Goal: Task Accomplishment & Management: Complete application form

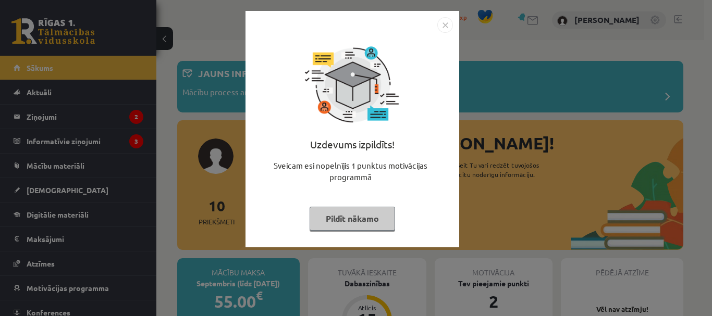
click at [357, 207] on button "Pildīt nākamo" at bounding box center [352, 219] width 85 height 24
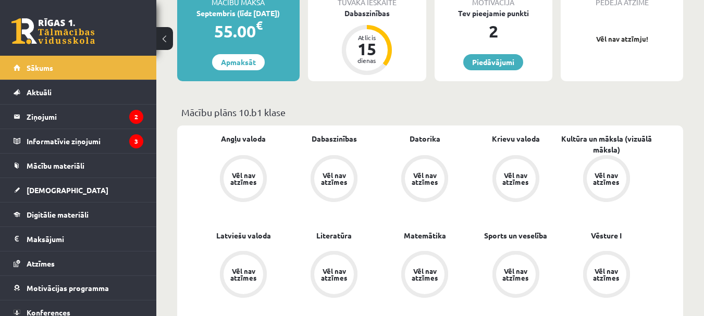
scroll to position [208, 0]
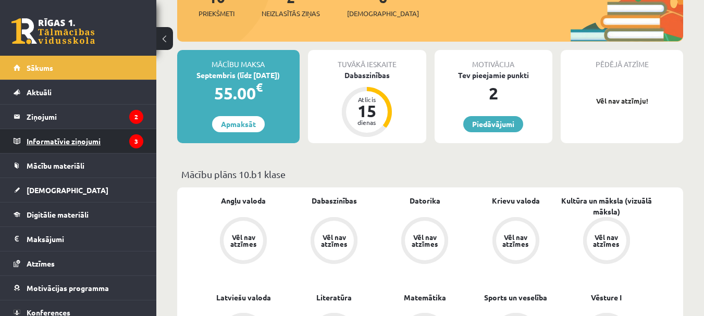
click at [117, 144] on legend "Informatīvie ziņojumi 3" at bounding box center [85, 141] width 117 height 24
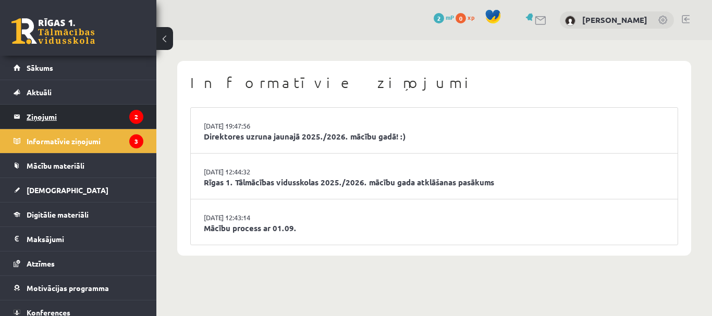
click at [120, 109] on legend "Ziņojumi 2" at bounding box center [85, 117] width 117 height 24
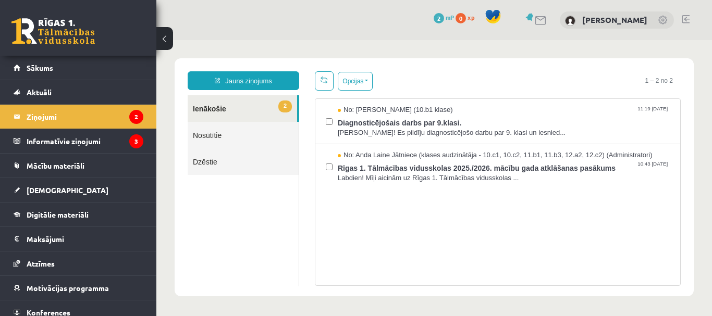
click at [168, 27] on div "0 Dāvanas 2 mP 0 xp Jeļizaveta Kudrjavceva" at bounding box center [434, 20] width 556 height 40
click at [102, 92] on link "Aktuāli" at bounding box center [79, 92] width 130 height 24
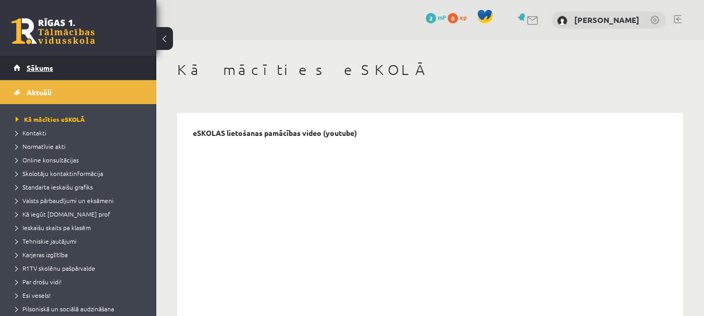
click at [103, 70] on link "Sākums" at bounding box center [79, 68] width 130 height 24
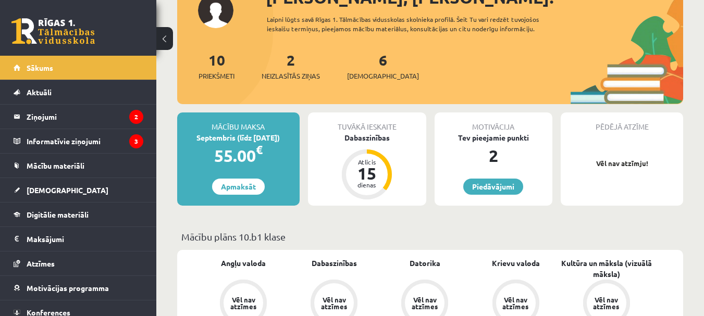
scroll to position [156, 0]
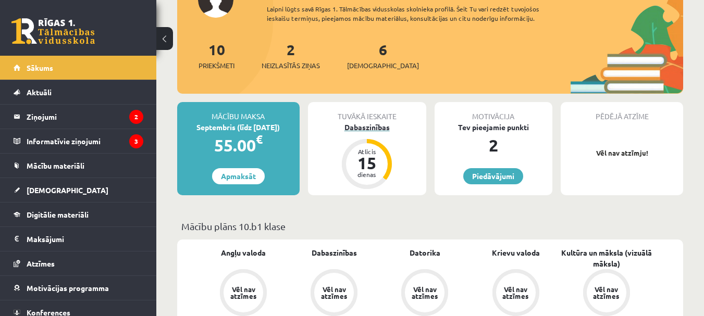
click at [361, 145] on div "Atlicis 15 dienas" at bounding box center [367, 164] width 42 height 42
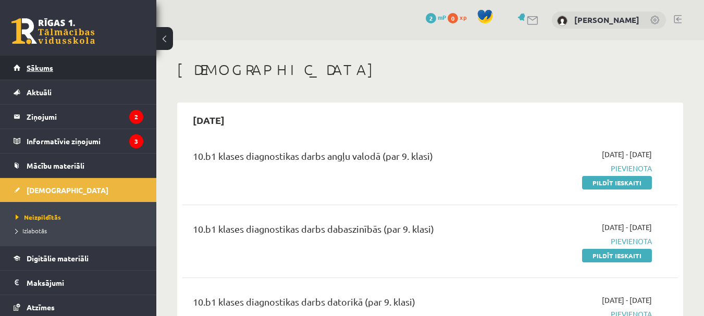
click at [94, 73] on link "Sākums" at bounding box center [79, 68] width 130 height 24
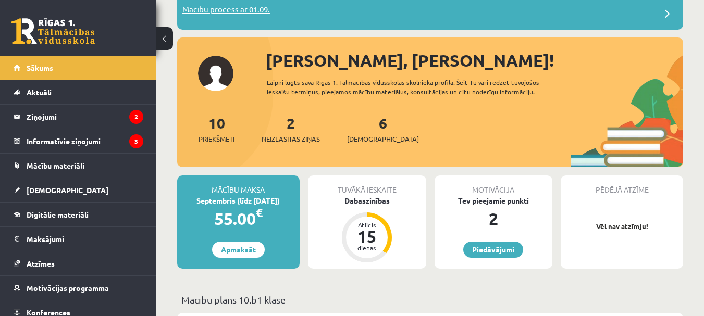
scroll to position [104, 0]
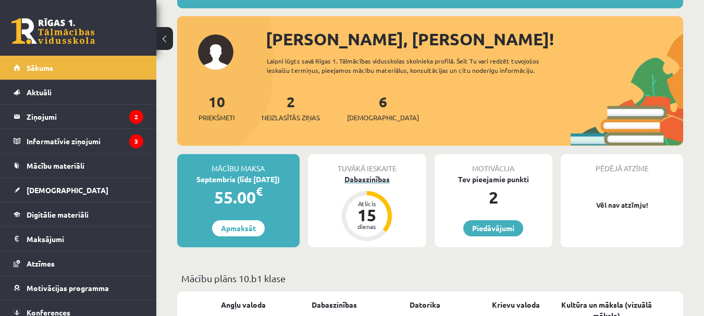
click at [359, 182] on div "Dabaszinības" at bounding box center [367, 179] width 118 height 11
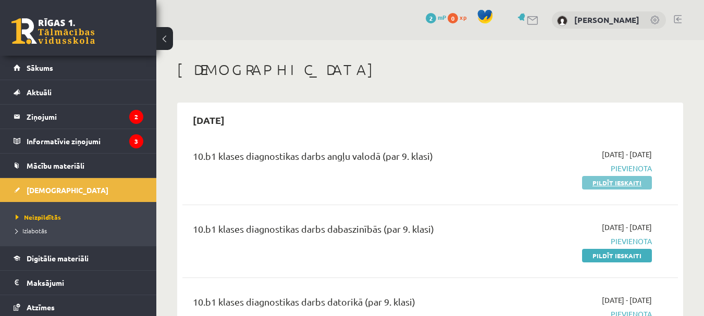
click at [610, 178] on link "Pildīt ieskaiti" at bounding box center [617, 183] width 70 height 14
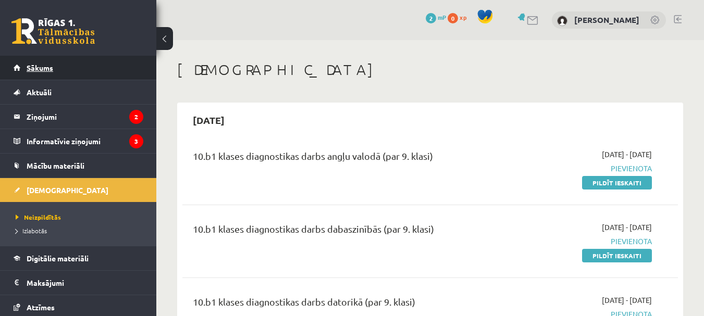
click at [75, 56] on link "Sākums" at bounding box center [79, 68] width 130 height 24
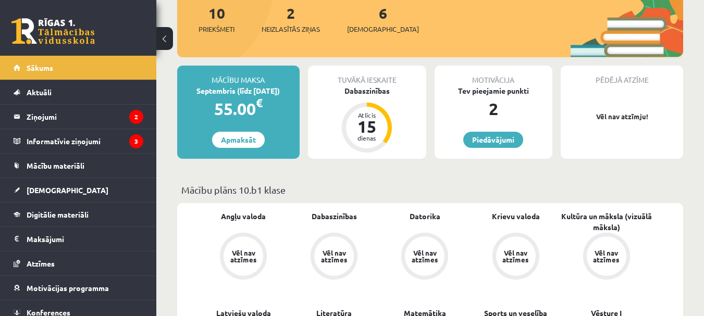
scroll to position [208, 0]
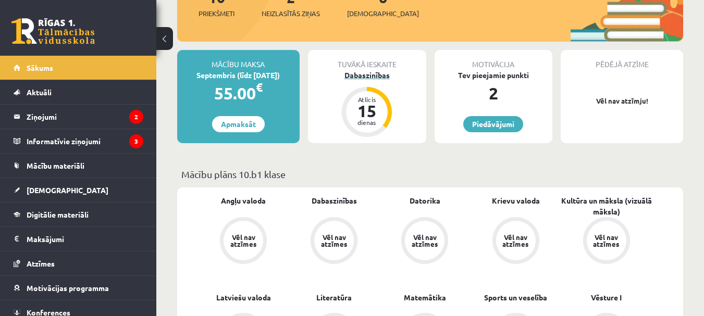
click at [362, 72] on div "Dabaszinības" at bounding box center [367, 75] width 118 height 11
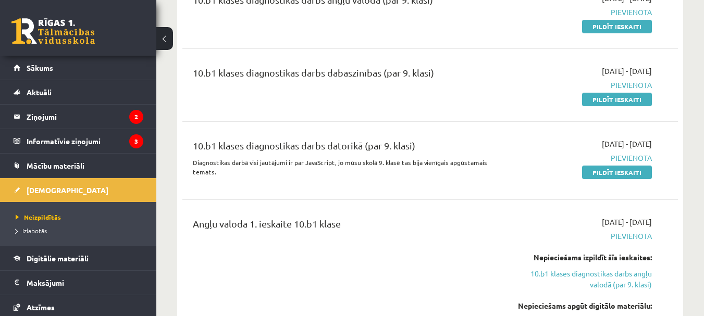
scroll to position [208, 0]
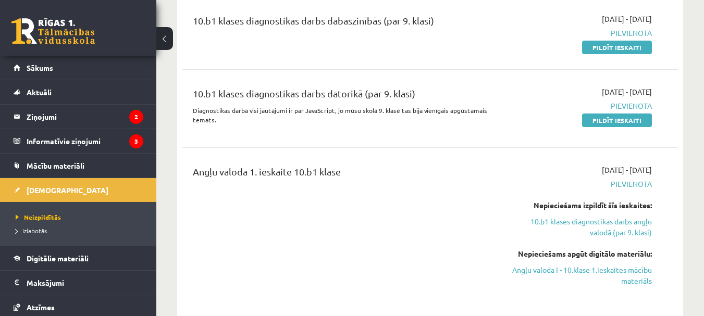
click at [624, 185] on span "Pievienota" at bounding box center [580, 184] width 143 height 11
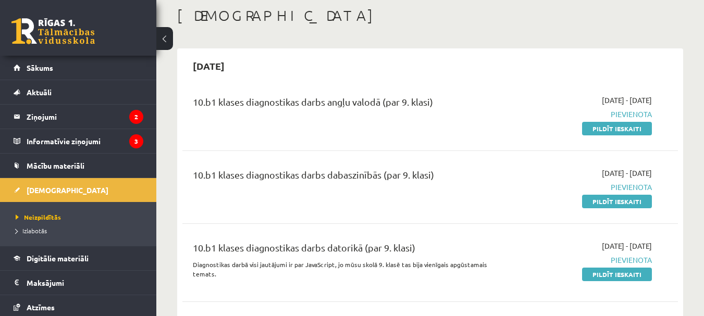
scroll to position [52, 0]
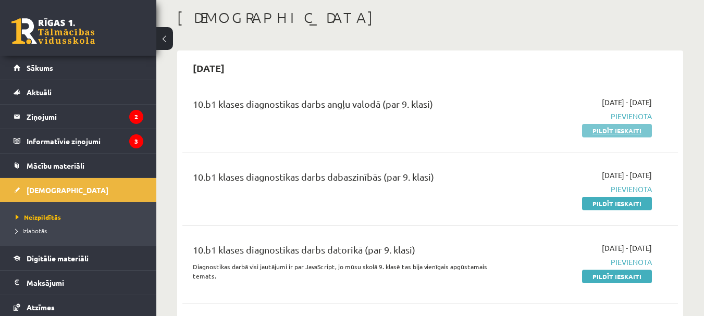
click at [597, 132] on link "Pildīt ieskaiti" at bounding box center [617, 131] width 70 height 14
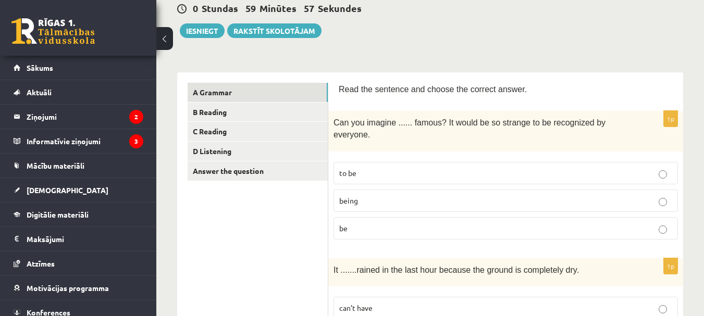
scroll to position [156, 0]
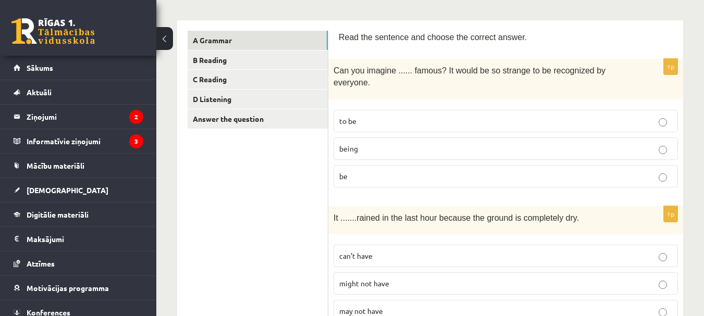
click at [502, 116] on p "to be" at bounding box center [505, 121] width 333 height 11
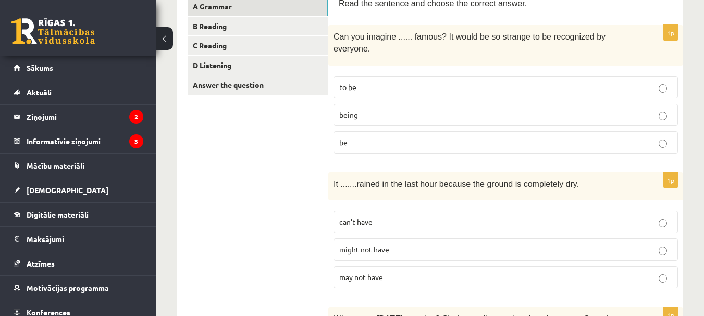
scroll to position [208, 0]
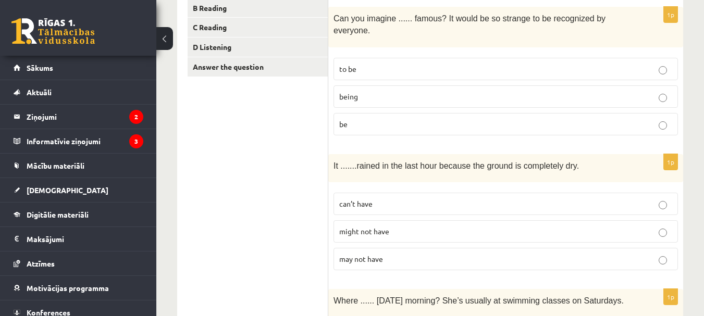
click at [368, 227] on span "might not have" at bounding box center [364, 231] width 50 height 9
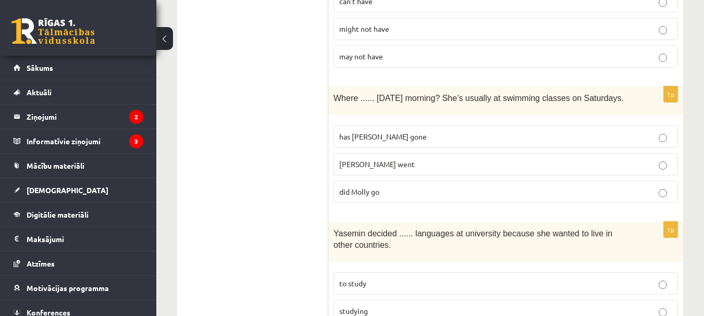
scroll to position [417, 0]
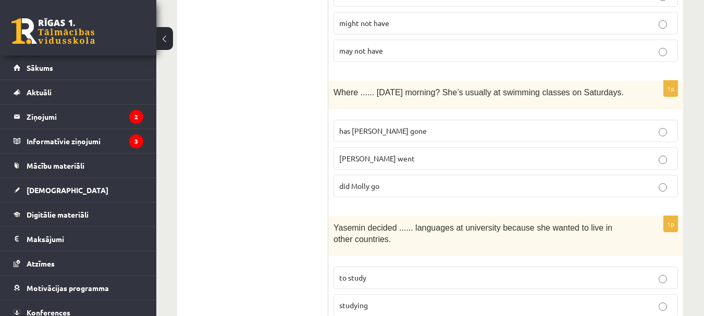
click at [396, 153] on p "Molly went" at bounding box center [505, 158] width 333 height 11
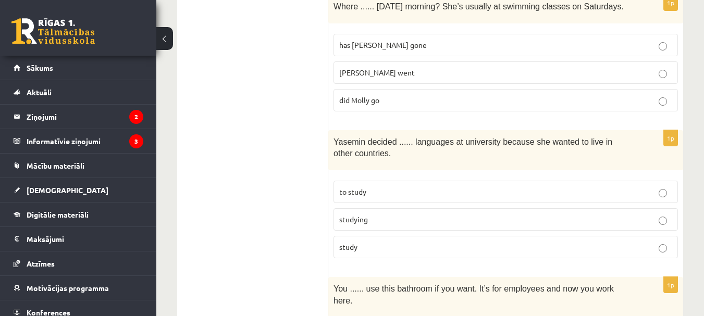
scroll to position [521, 0]
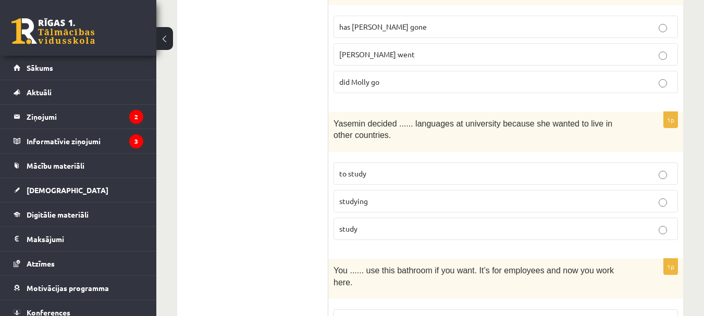
click at [409, 196] on p "studying" at bounding box center [505, 201] width 333 height 11
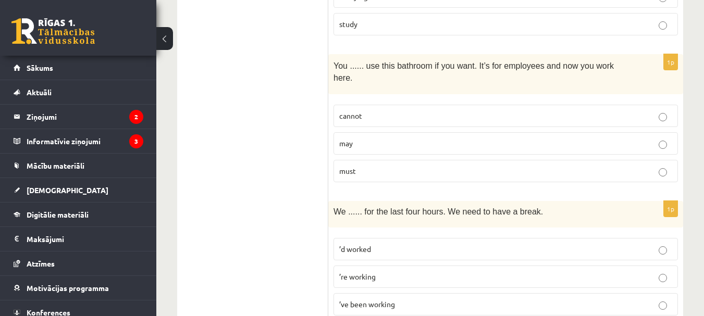
scroll to position [730, 0]
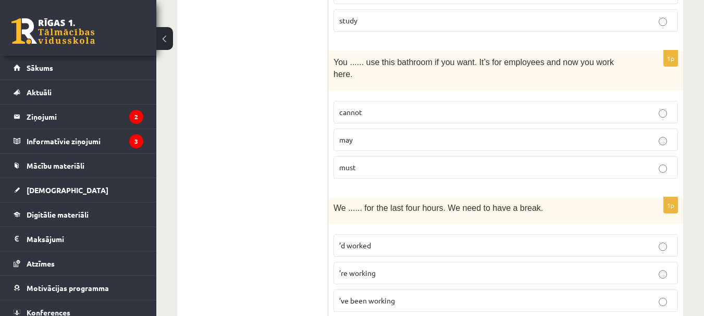
click at [334, 129] on label "may" at bounding box center [506, 140] width 345 height 22
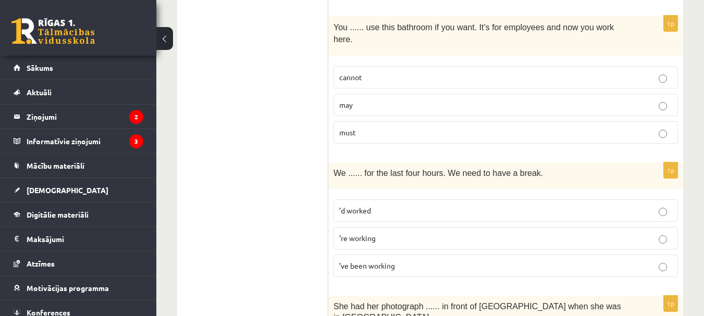
scroll to position [782, 0]
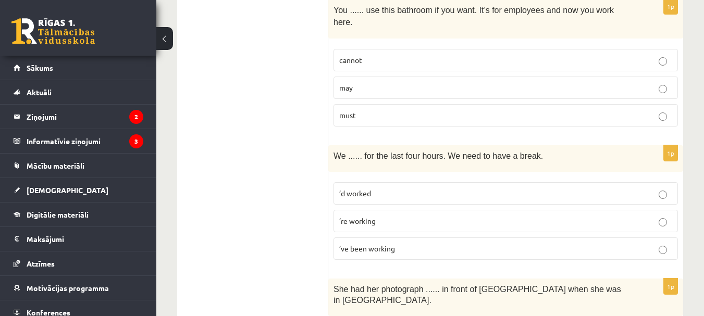
click at [398, 214] on fieldset "’d worked ’re working ’ve been working" at bounding box center [506, 220] width 345 height 86
click at [399, 243] on p "’ve been working" at bounding box center [505, 248] width 333 height 11
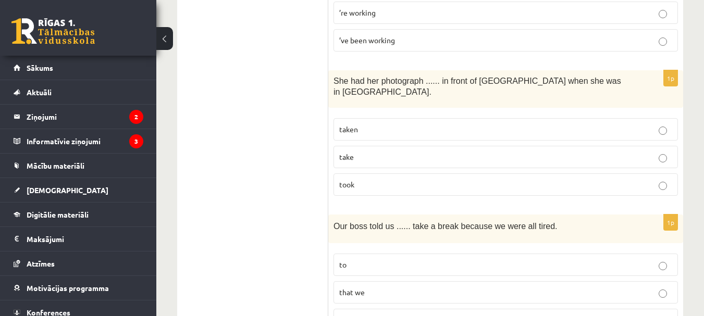
scroll to position [1042, 0]
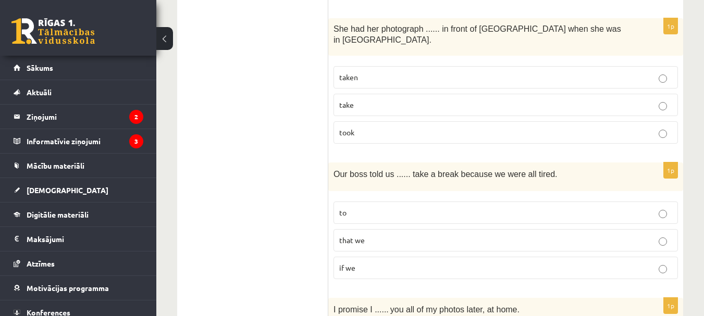
click at [416, 66] on label "taken" at bounding box center [506, 77] width 345 height 22
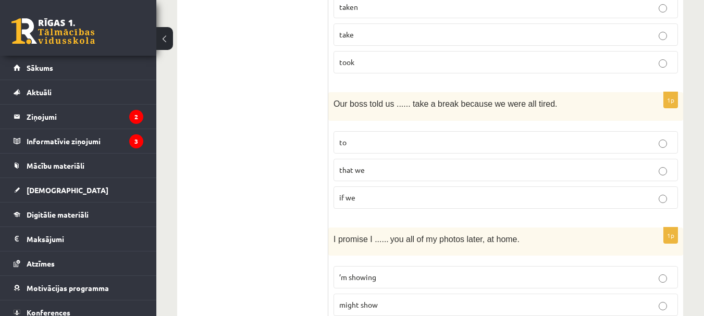
scroll to position [1094, 0]
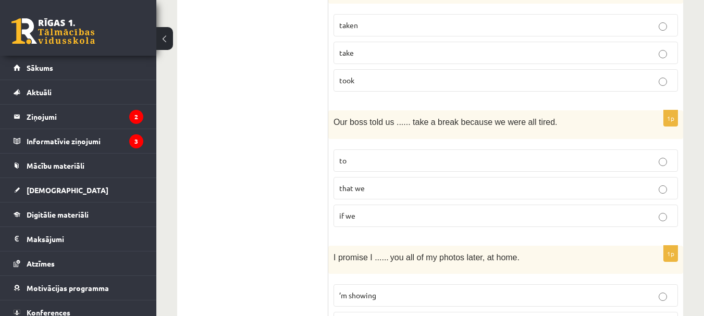
click at [399, 211] on p "if we" at bounding box center [505, 216] width 333 height 11
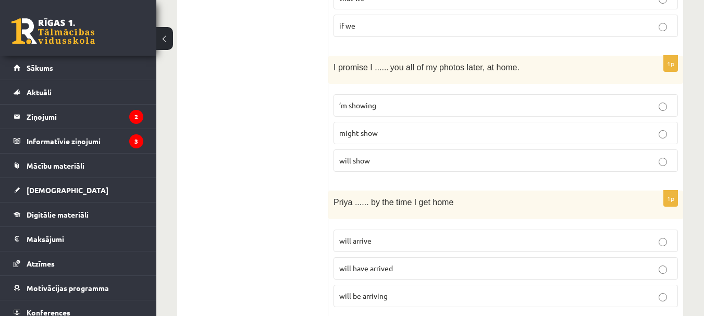
scroll to position [1303, 0]
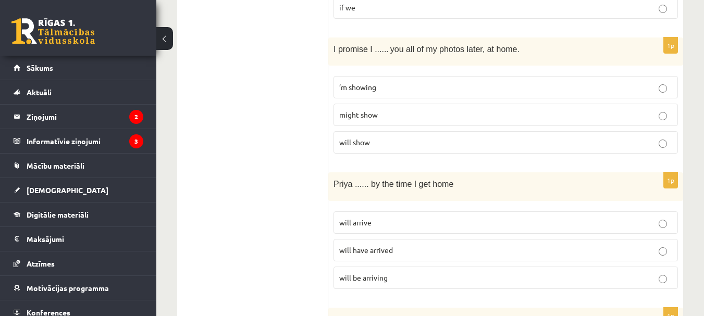
click at [345, 138] on span "will show" at bounding box center [354, 142] width 31 height 9
click at [362, 217] on p "will arrive" at bounding box center [505, 222] width 333 height 11
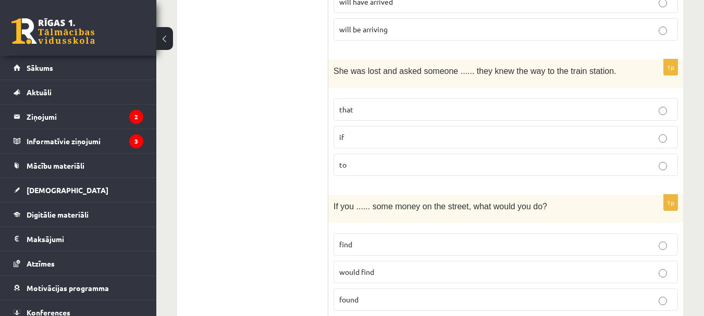
scroll to position [1564, 0]
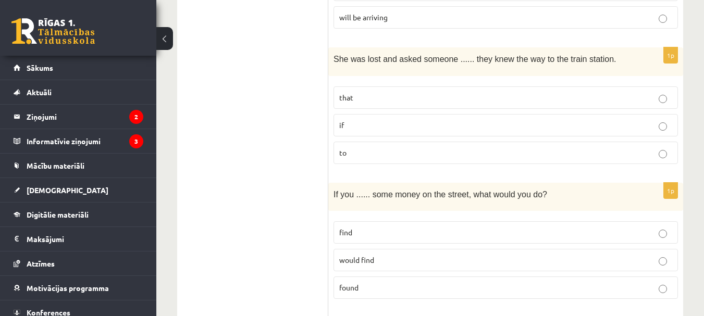
click at [348, 93] on span "that" at bounding box center [346, 97] width 14 height 9
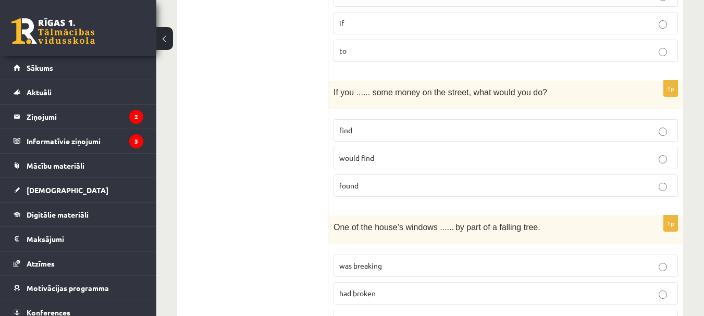
scroll to position [1668, 0]
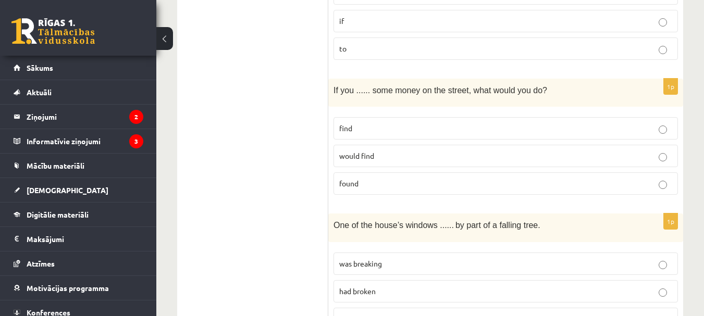
click at [352, 151] on span "would find" at bounding box center [356, 155] width 35 height 9
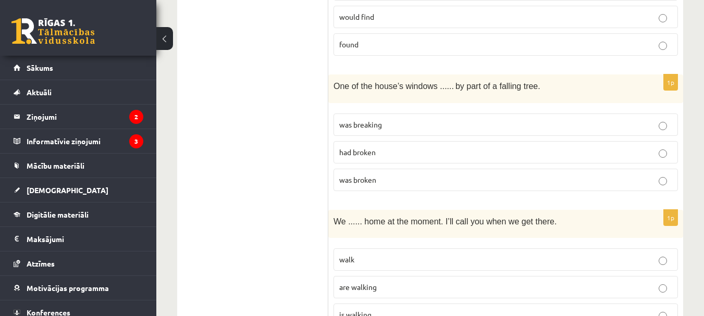
scroll to position [1824, 0]
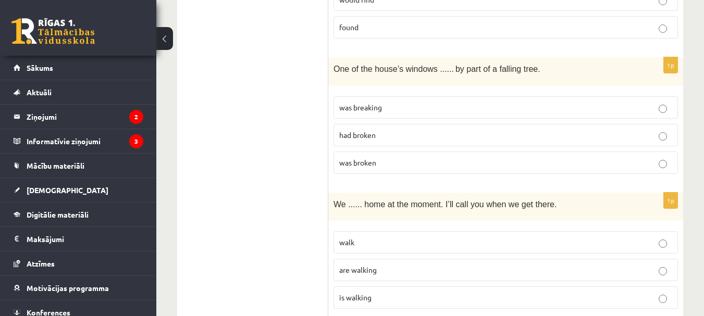
click at [344, 130] on span "had broken" at bounding box center [357, 134] width 36 height 9
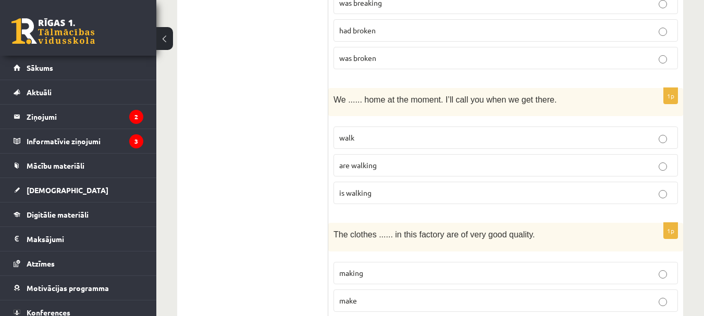
scroll to position [1980, 0]
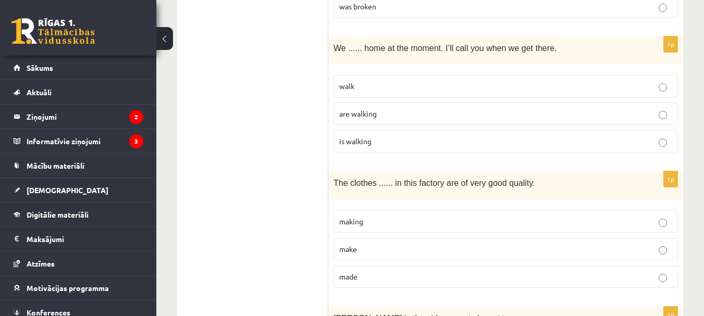
click at [338, 75] on label "walk" at bounding box center [506, 86] width 345 height 22
click at [337, 103] on label "are walking" at bounding box center [506, 114] width 345 height 22
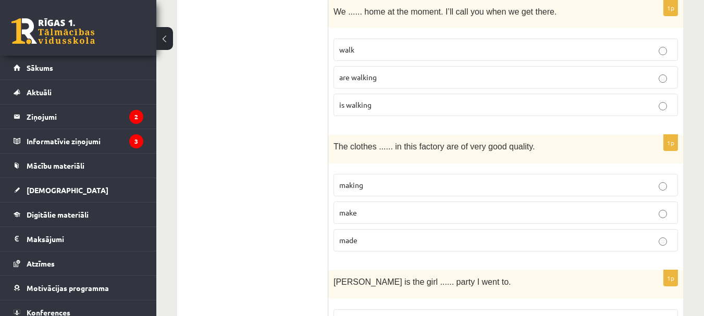
scroll to position [2085, 0]
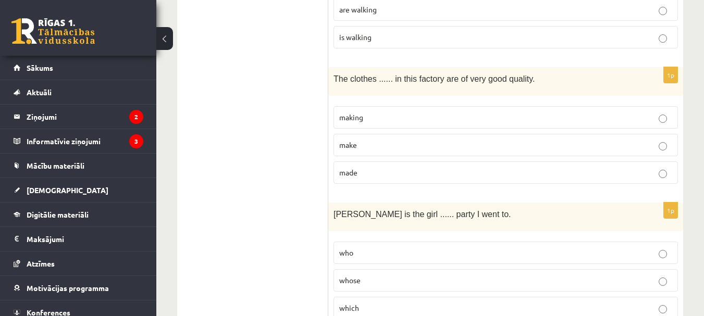
click at [421, 140] on p "make" at bounding box center [505, 145] width 333 height 11
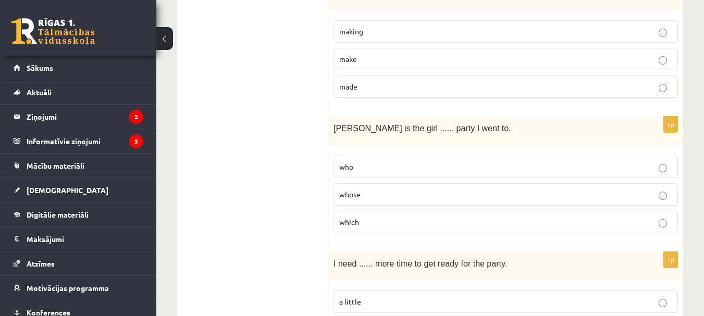
scroll to position [2189, 0]
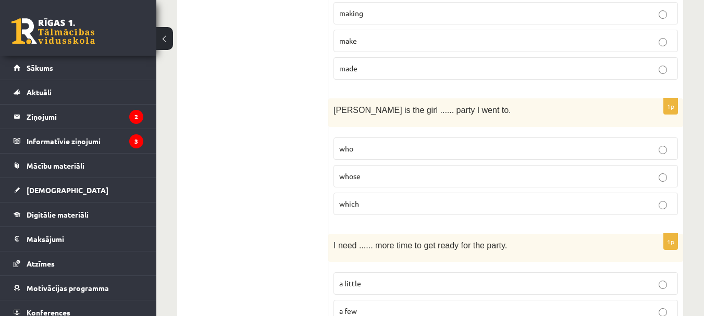
click at [403, 143] on p "who" at bounding box center [505, 148] width 333 height 11
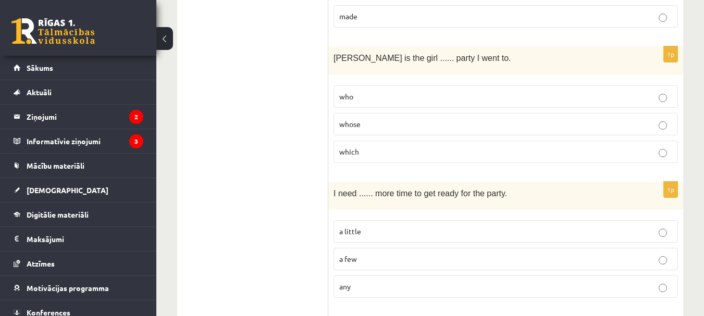
scroll to position [2293, 0]
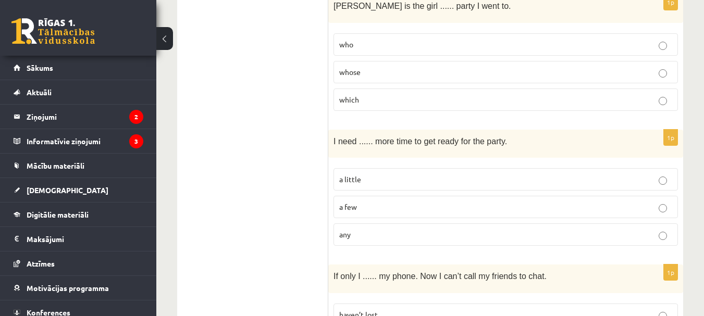
click at [398, 174] on p "a little" at bounding box center [505, 179] width 333 height 11
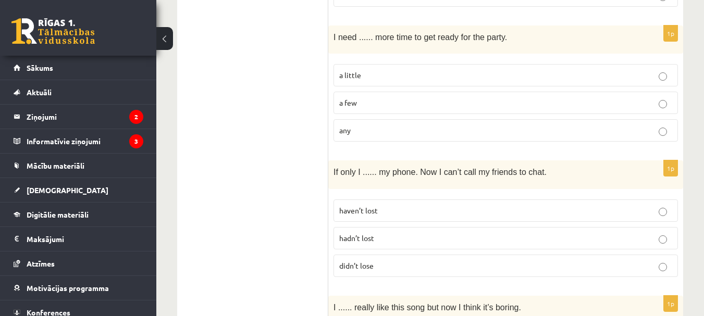
scroll to position [2450, 0]
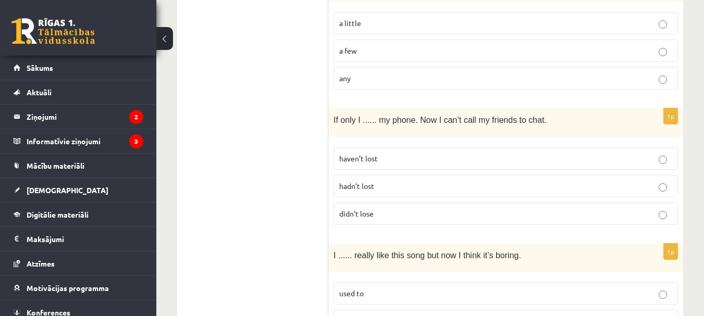
click at [399, 175] on label "hadn’t lost" at bounding box center [506, 186] width 345 height 22
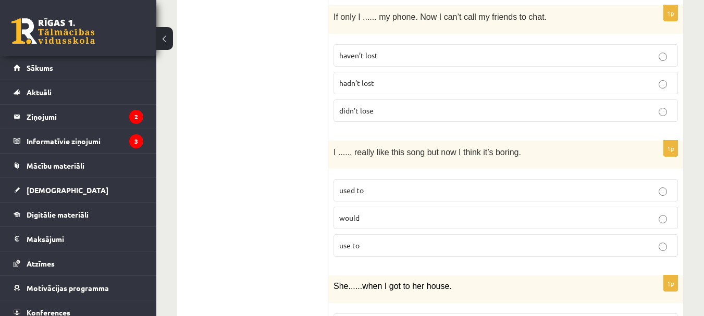
scroll to position [2554, 0]
click at [361, 50] on span "haven’t lost" at bounding box center [358, 54] width 39 height 9
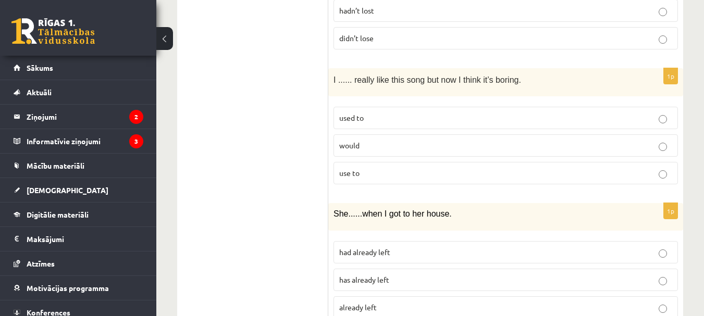
scroll to position [2634, 0]
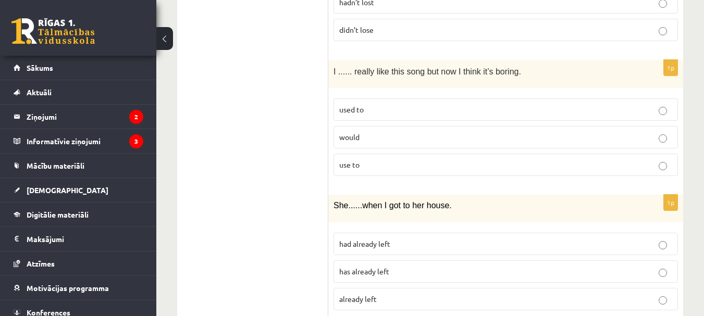
click at [419, 126] on label "would" at bounding box center [506, 137] width 345 height 22
click at [397, 261] on label "has already left" at bounding box center [506, 272] width 345 height 22
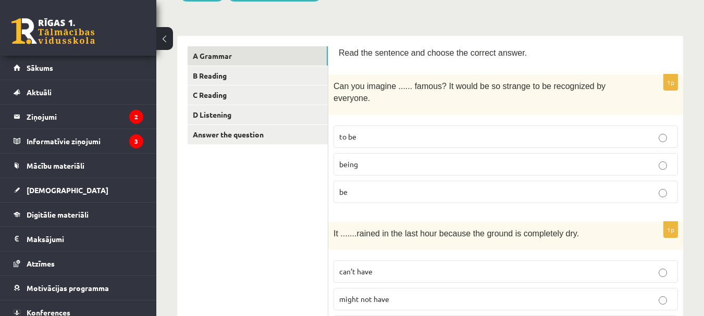
scroll to position [0, 0]
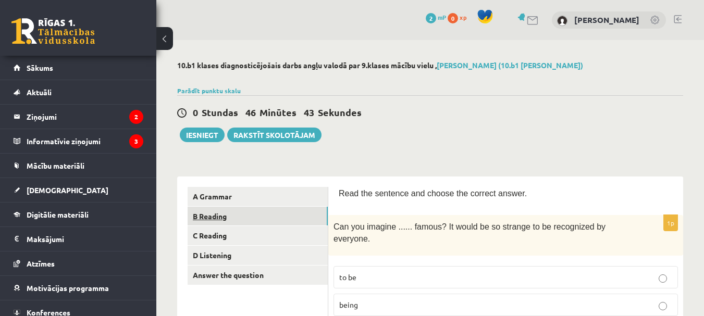
click at [266, 223] on link "B Reading" at bounding box center [258, 216] width 140 height 19
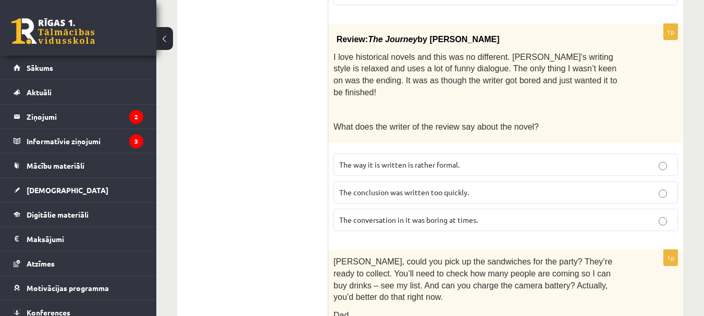
scroll to position [417, 0]
drag, startPoint x: 337, startPoint y: 52, endPoint x: 349, endPoint y: 48, distance: 11.9
click at [349, 52] on span "I love historical novels and this was no different. Elizabeth’s writing style i…" at bounding box center [476, 74] width 284 height 44
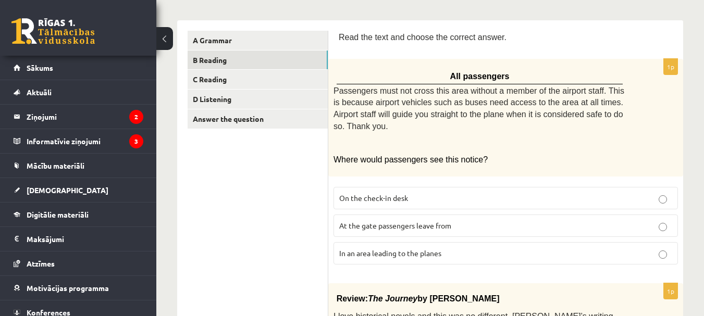
scroll to position [208, 0]
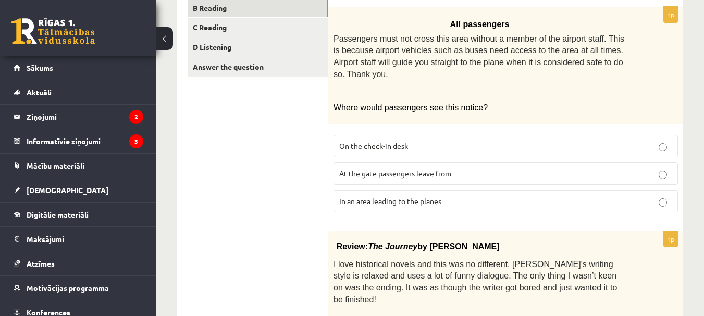
click at [421, 196] on p "In an area leading to the planes" at bounding box center [505, 201] width 333 height 11
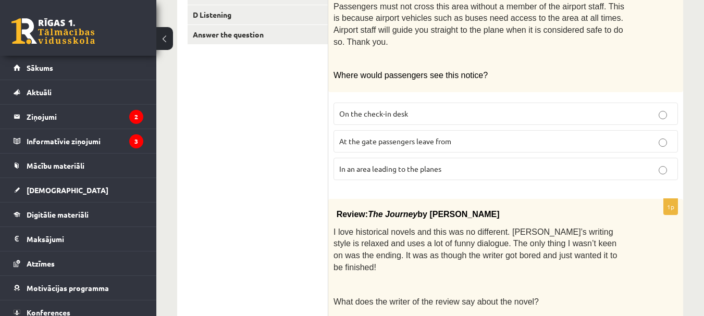
scroll to position [365, 0]
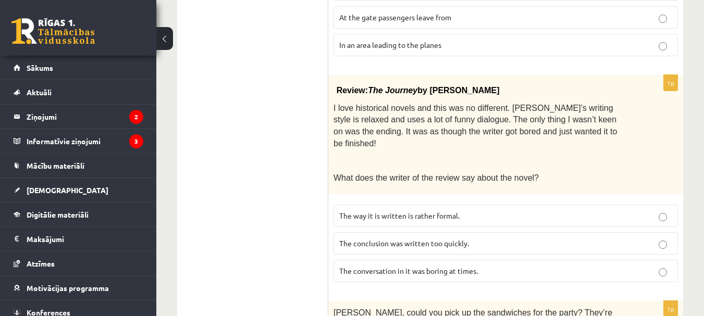
click at [464, 232] on label "The conclusion was written too quickly." at bounding box center [506, 243] width 345 height 22
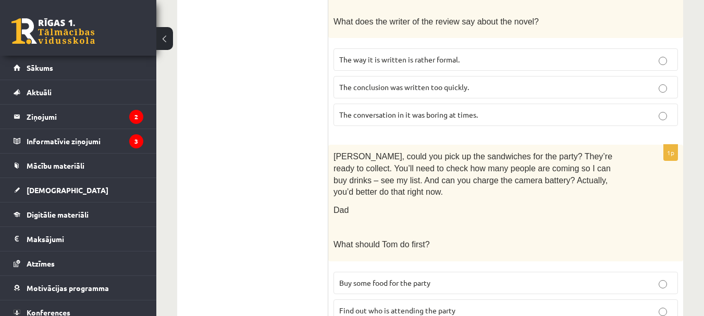
scroll to position [573, 0]
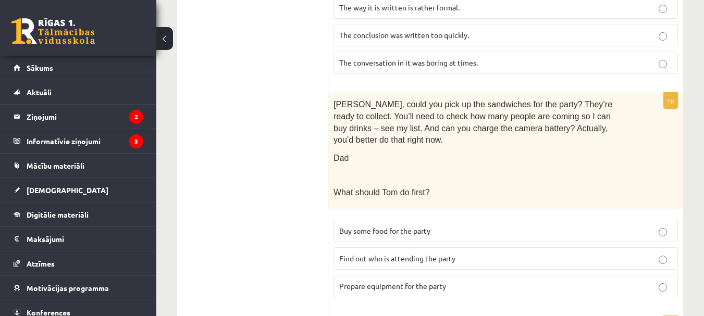
click at [459, 275] on label "Prepare equipment for the party" at bounding box center [506, 286] width 345 height 22
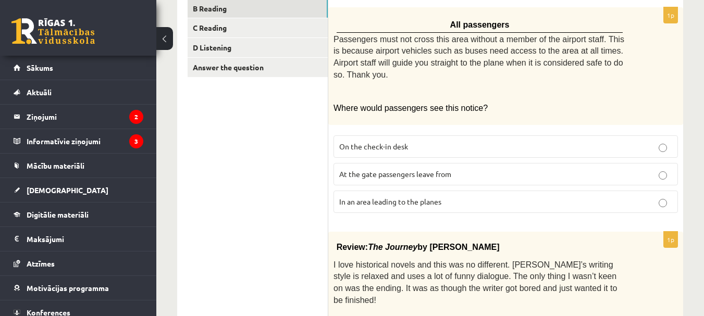
scroll to position [208, 0]
click at [299, 34] on link "C Reading" at bounding box center [258, 27] width 140 height 19
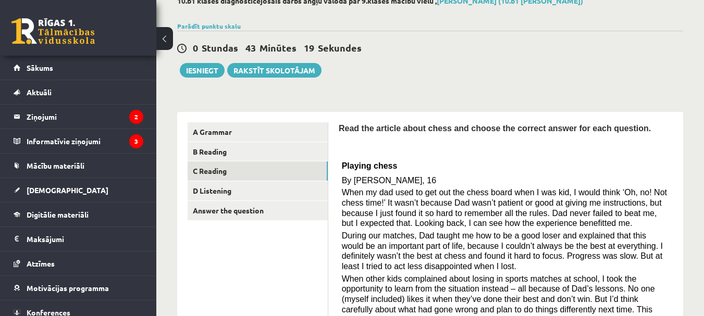
scroll to position [0, 0]
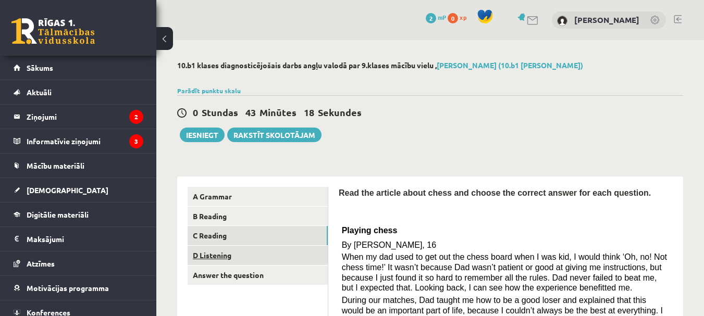
click at [290, 257] on link "D Listening" at bounding box center [258, 255] width 140 height 19
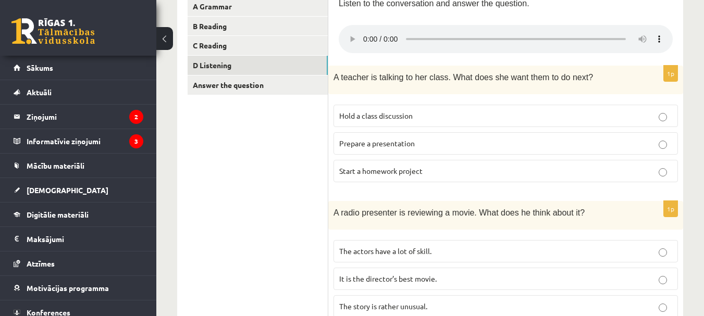
scroll to position [208, 0]
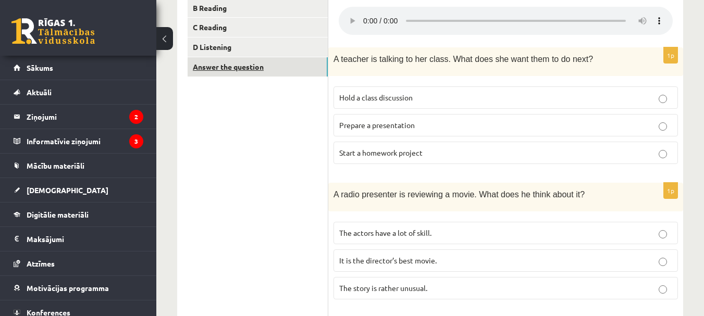
click at [292, 66] on link "Answer the question" at bounding box center [258, 66] width 140 height 19
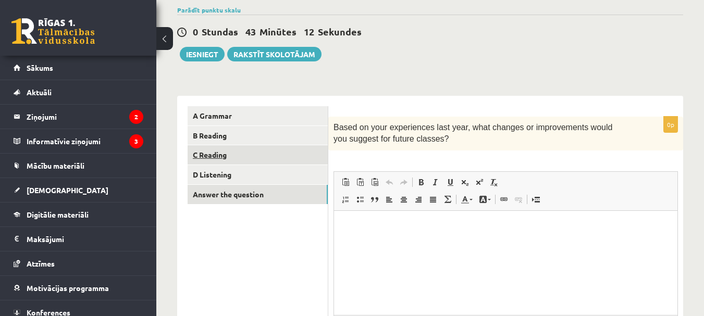
scroll to position [0, 0]
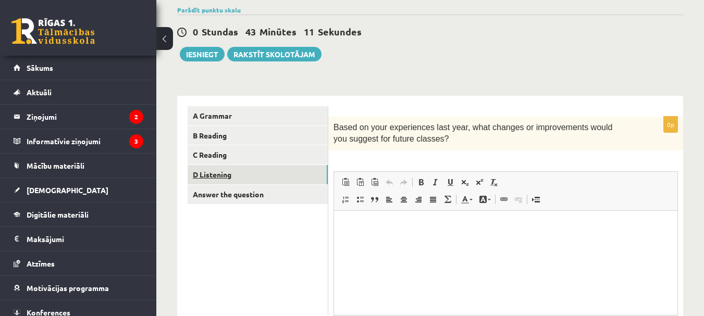
click at [285, 177] on link "D Listening" at bounding box center [258, 174] width 140 height 19
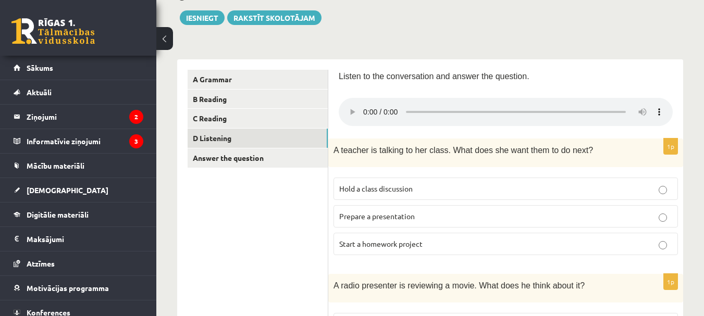
scroll to position [156, 0]
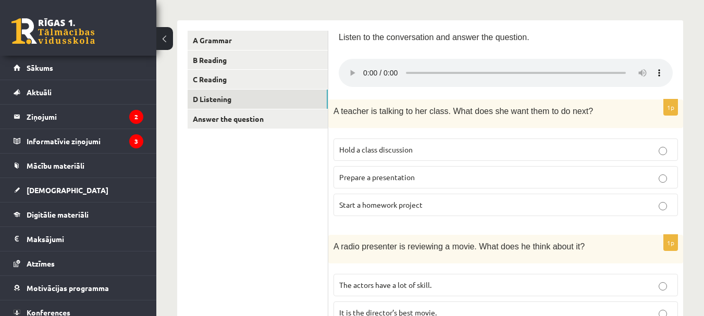
click at [482, 153] on p "Hold a class discussion" at bounding box center [505, 149] width 333 height 11
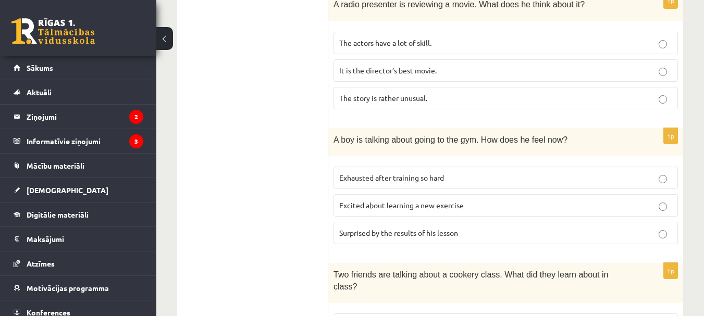
scroll to position [417, 0]
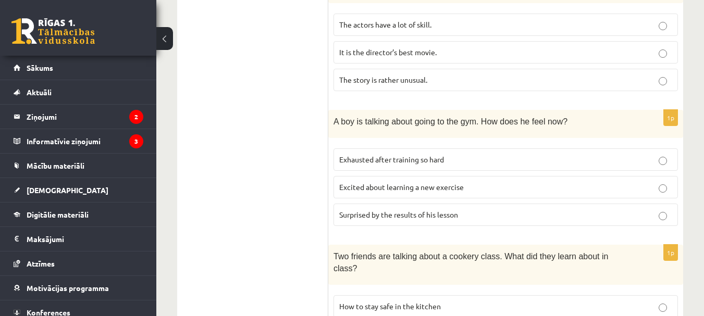
click at [471, 187] on p "Excited about learning a new exercise" at bounding box center [505, 187] width 333 height 11
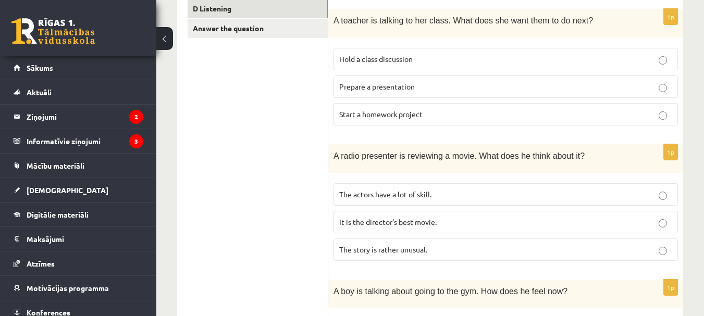
scroll to position [261, 0]
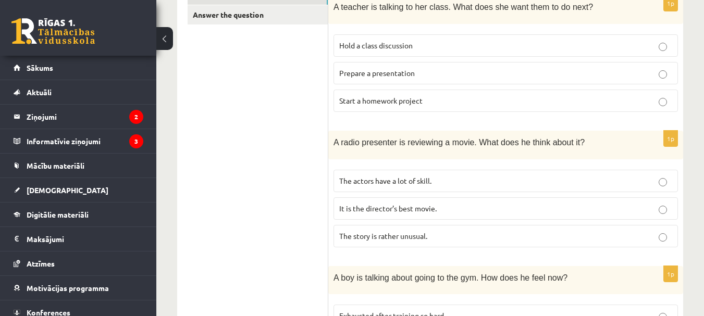
click at [473, 236] on p "The story is rather unusual." at bounding box center [505, 236] width 333 height 11
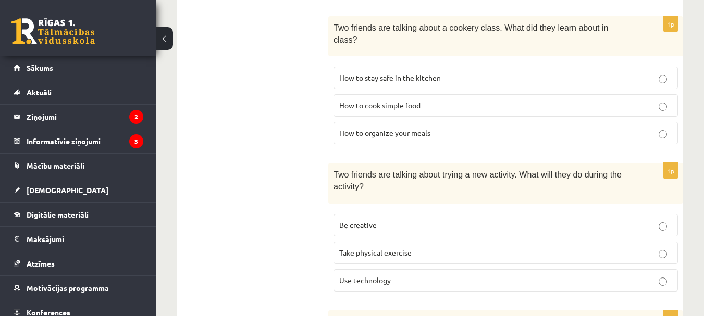
scroll to position [630, 0]
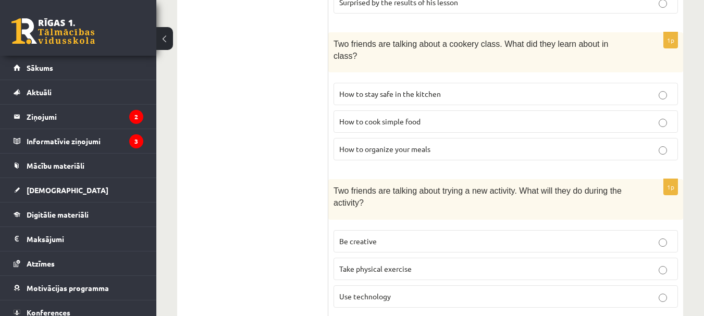
click at [487, 110] on label "How to cook simple food" at bounding box center [506, 121] width 345 height 22
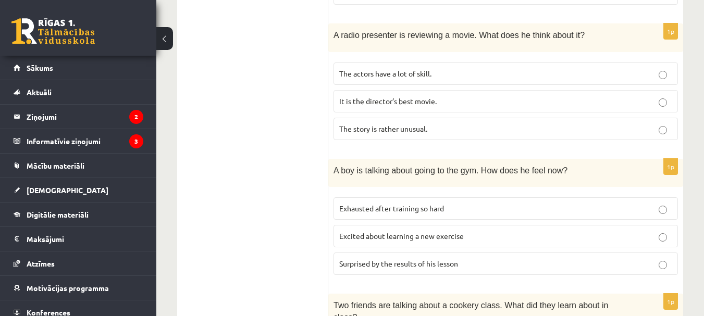
scroll to position [369, 0]
click at [231, 210] on ul "A Grammar B Reading C Reading D Listening Answer the question" at bounding box center [258, 265] width 141 height 894
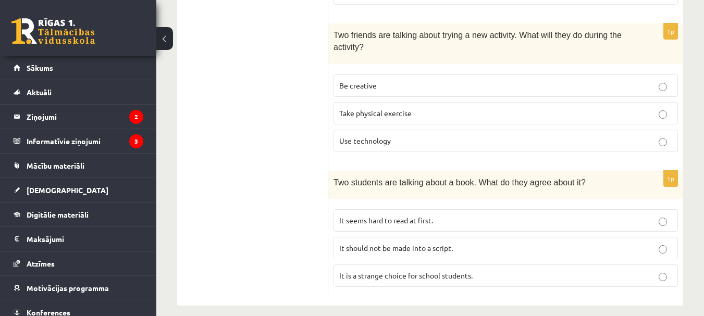
scroll to position [786, 0]
click at [499, 264] on label "It is a strange choice for school students." at bounding box center [506, 275] width 345 height 22
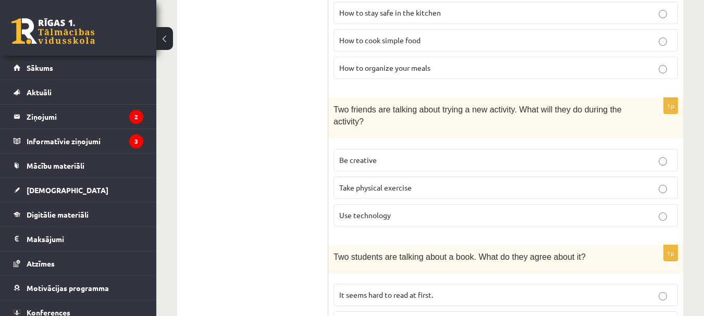
scroll to position [734, 0]
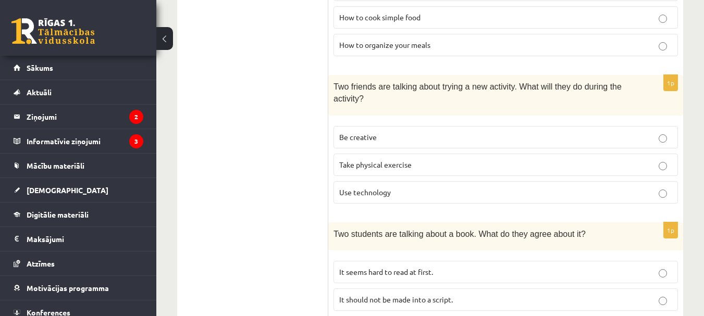
click at [500, 159] on p "Take physical exercise" at bounding box center [505, 164] width 333 height 11
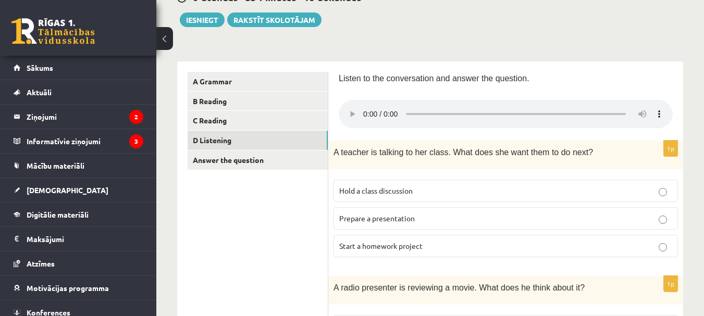
scroll to position [52, 0]
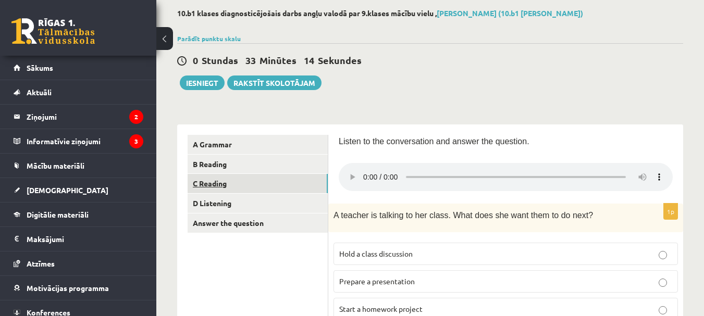
click at [308, 188] on link "C Reading" at bounding box center [258, 183] width 140 height 19
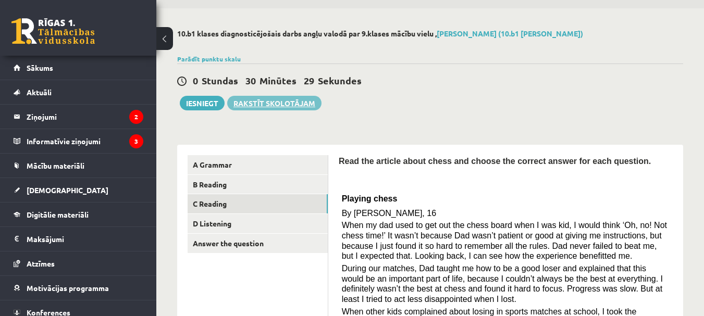
scroll to position [13, 0]
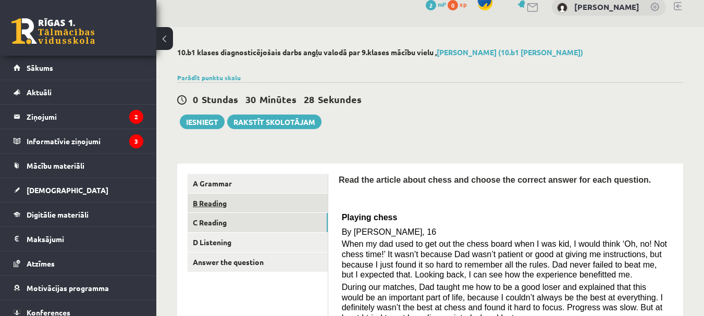
click at [219, 205] on link "B Reading" at bounding box center [258, 203] width 140 height 19
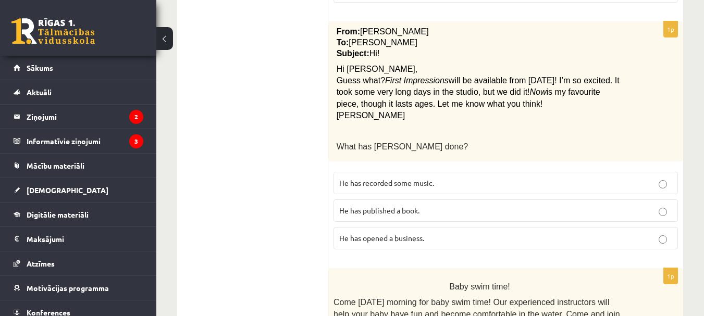
scroll to position [875, 0]
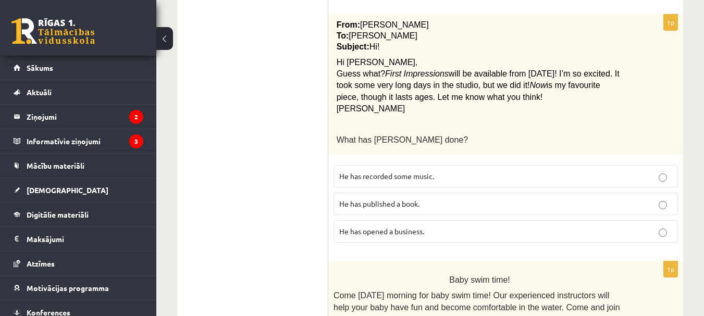
click at [445, 171] on p "He has recorded some music." at bounding box center [505, 176] width 333 height 11
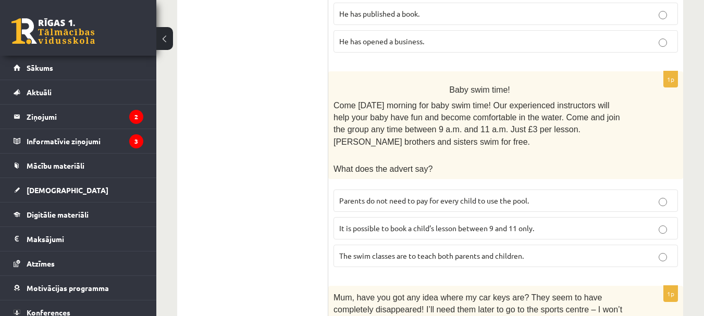
scroll to position [1084, 0]
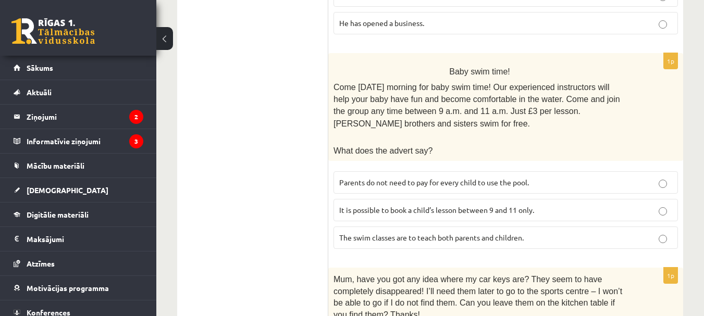
click at [444, 205] on span "It is possible to book a child’s lesson between 9 and 11 only." at bounding box center [436, 209] width 195 height 9
click at [442, 227] on label "The swim classes are to teach both parents and children." at bounding box center [506, 238] width 345 height 22
click at [439, 205] on span "It is possible to book a child’s lesson between 9 and 11 only." at bounding box center [436, 209] width 195 height 9
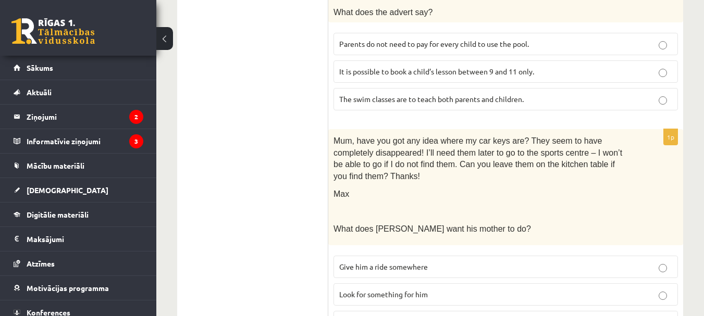
scroll to position [1240, 0]
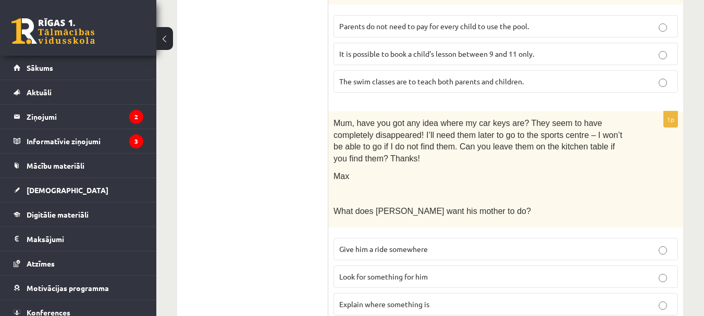
click at [472, 266] on label "Look for something for him" at bounding box center [506, 277] width 345 height 22
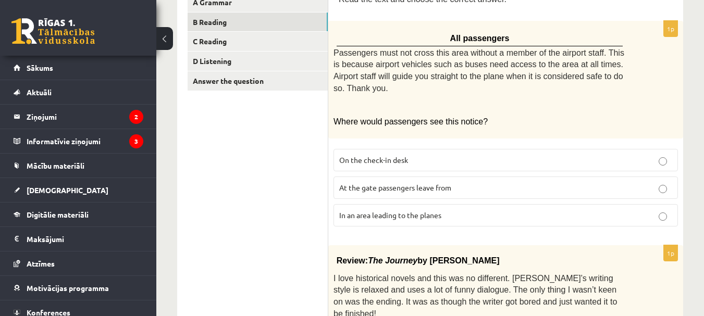
scroll to position [0, 0]
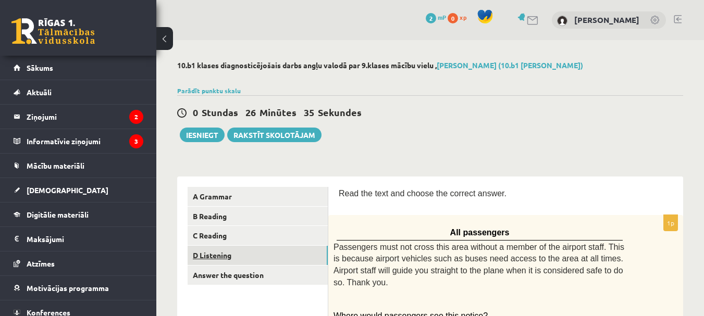
click at [252, 257] on link "D Listening" at bounding box center [258, 255] width 140 height 19
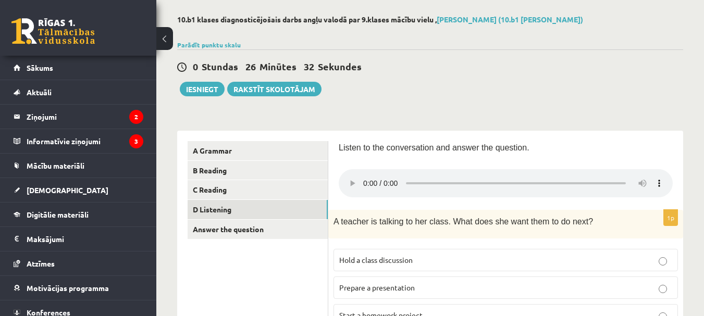
scroll to position [156, 0]
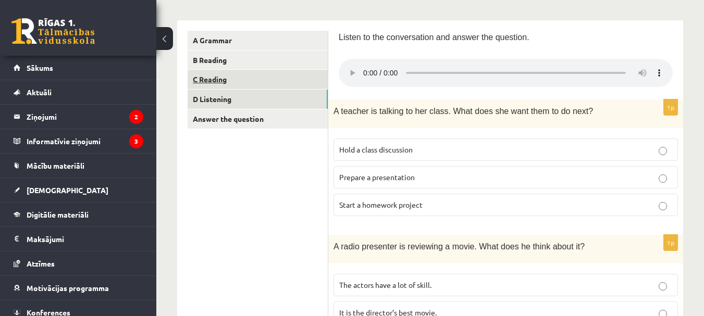
click at [255, 74] on link "C Reading" at bounding box center [258, 79] width 140 height 19
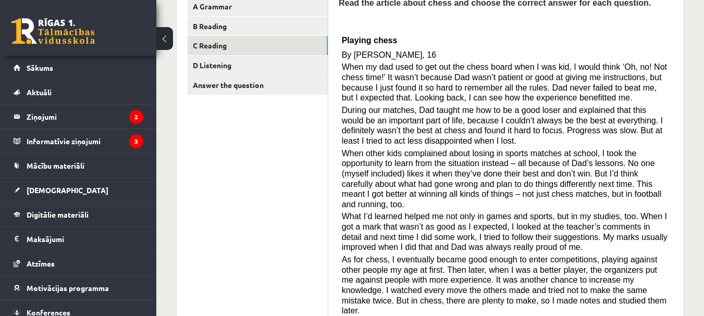
scroll to position [208, 0]
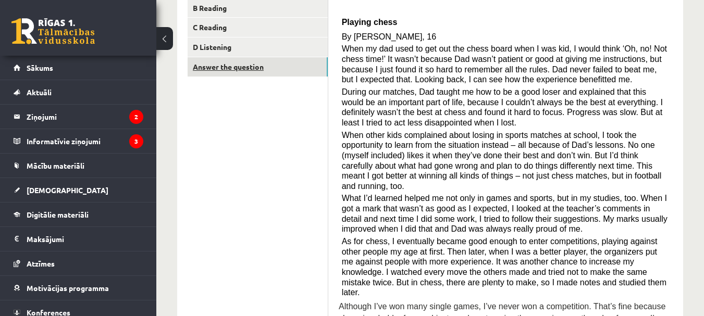
click at [240, 68] on link "Answer the question" at bounding box center [258, 66] width 140 height 19
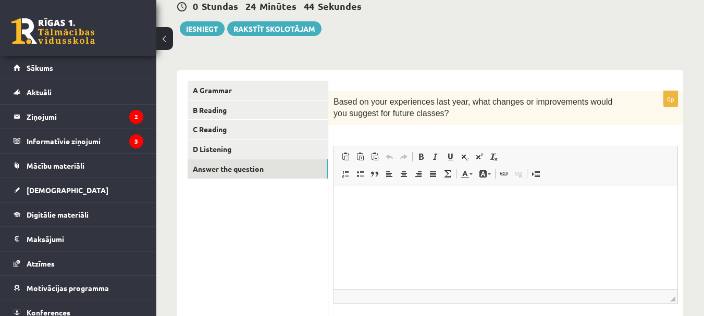
scroll to position [81, 0]
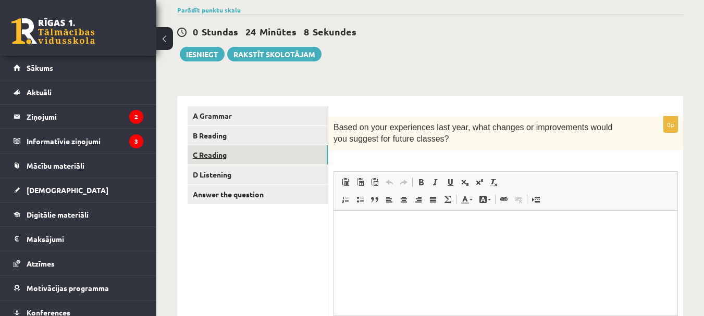
click at [289, 152] on link "C Reading" at bounding box center [258, 154] width 140 height 19
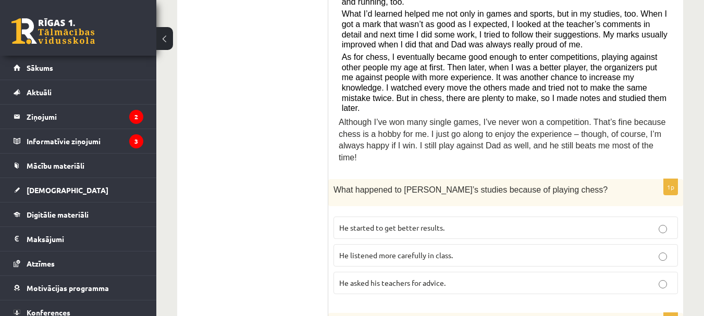
scroll to position [393, 0]
click at [433, 222] on p "He started to get better results." at bounding box center [505, 227] width 333 height 11
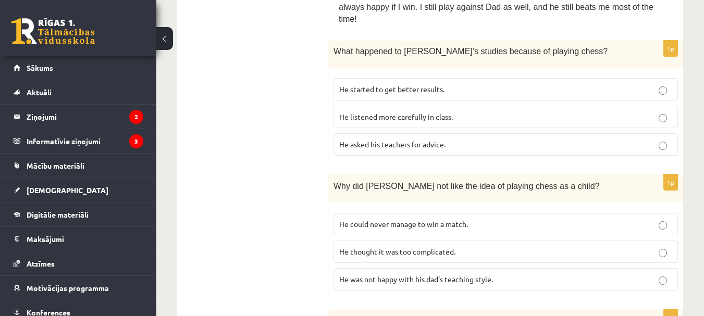
scroll to position [550, 0]
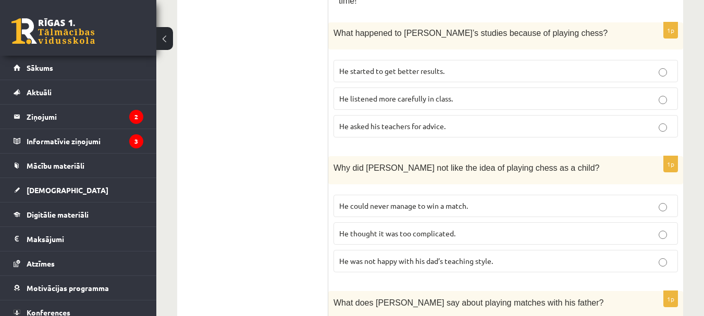
click at [439, 223] on label "He thought it was too complicated." at bounding box center [506, 234] width 345 height 22
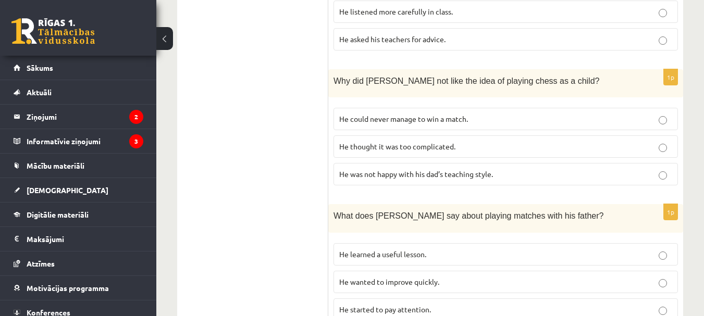
scroll to position [654, 0]
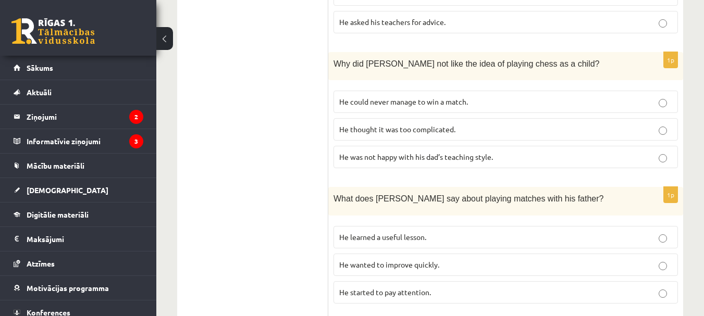
click at [426, 232] on span "He learned a useful lesson." at bounding box center [382, 236] width 87 height 9
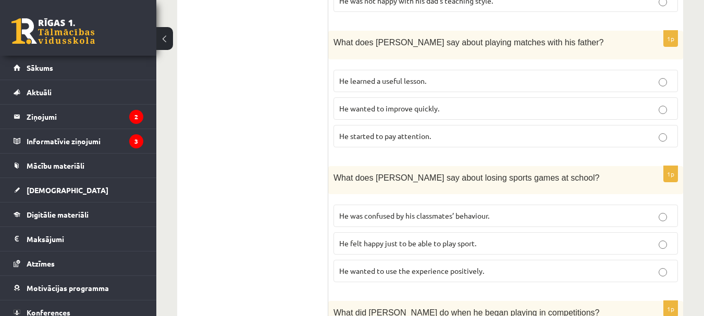
scroll to position [863, 0]
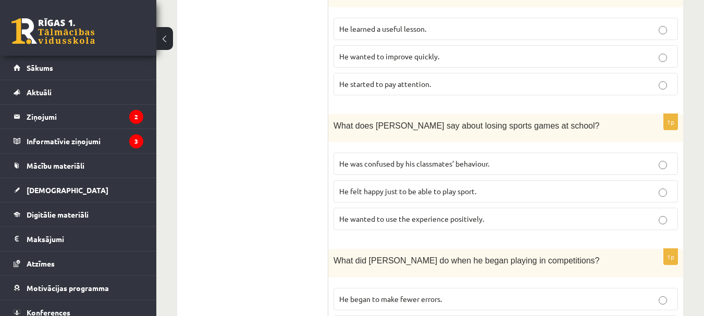
click at [404, 208] on label "He wanted to use the experience positively." at bounding box center [506, 219] width 345 height 22
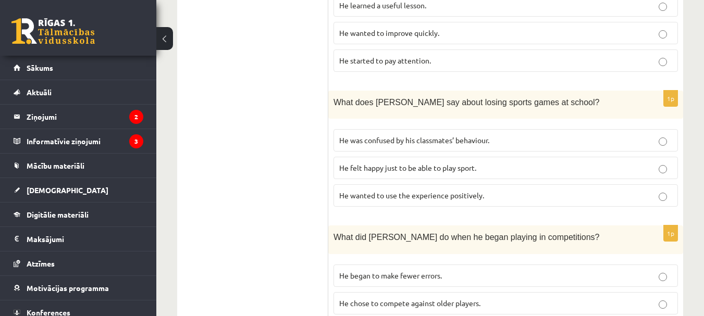
scroll to position [951, 0]
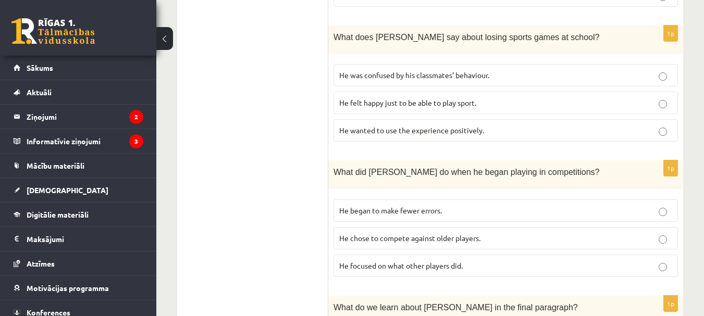
click at [473, 233] on span "He chose to compete against older players." at bounding box center [409, 237] width 141 height 9
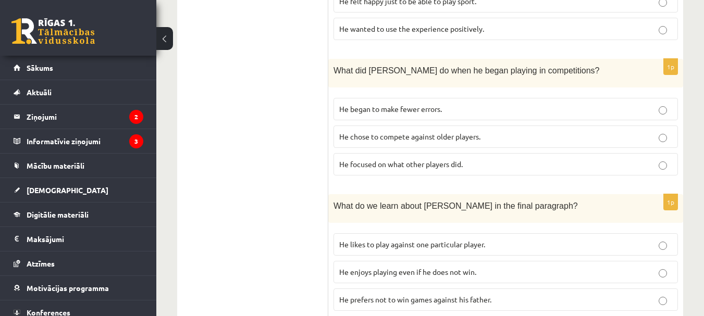
scroll to position [1055, 0]
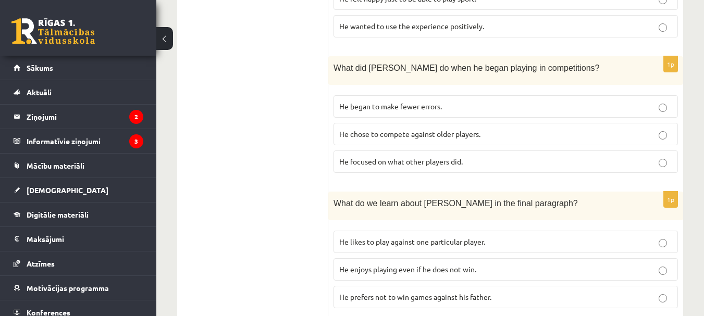
click at [482, 286] on label "He prefers not to win games against his father." at bounding box center [506, 297] width 345 height 22
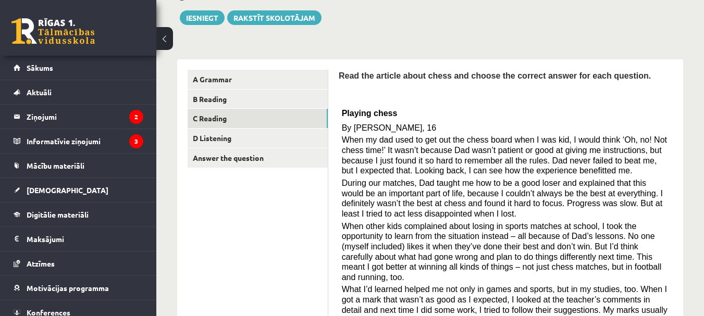
scroll to position [65, 0]
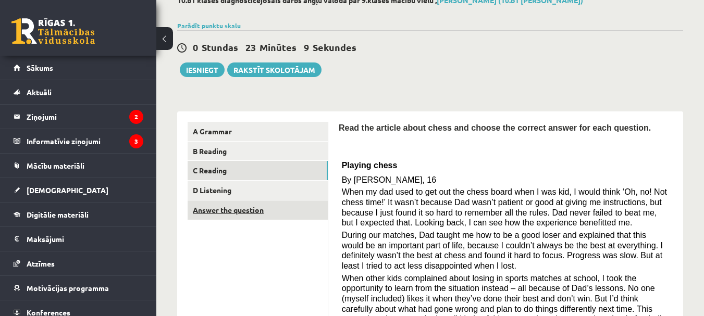
click at [253, 204] on link "Answer the question" at bounding box center [258, 210] width 140 height 19
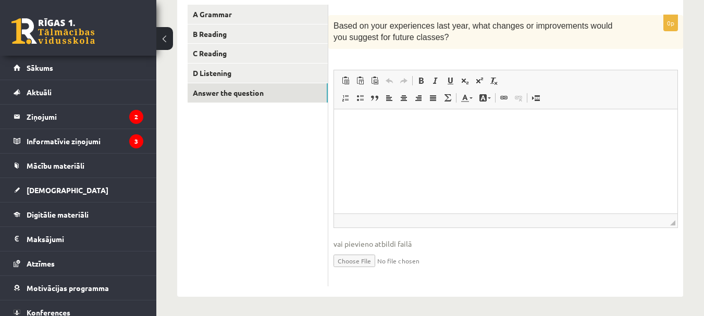
scroll to position [185, 0]
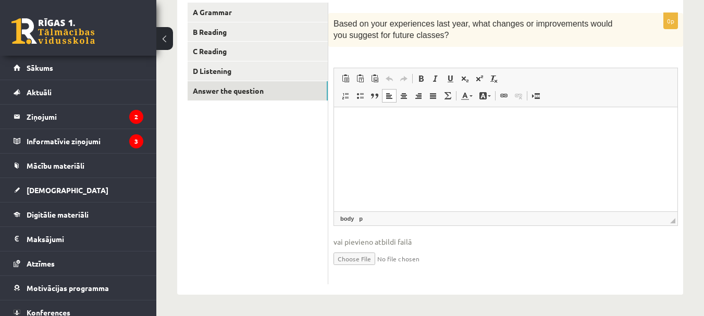
click at [444, 139] on html at bounding box center [505, 123] width 343 height 32
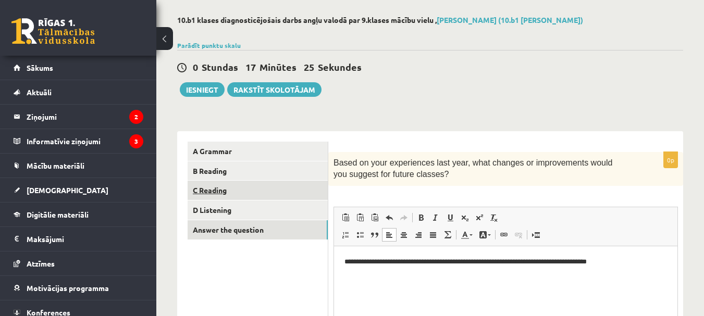
scroll to position [0, 0]
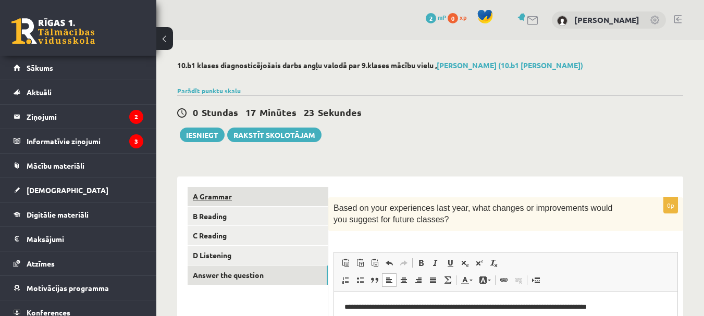
click at [284, 192] on link "A Grammar" at bounding box center [258, 196] width 140 height 19
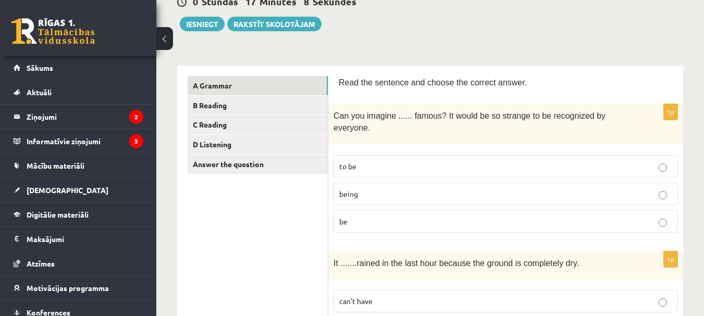
scroll to position [156, 0]
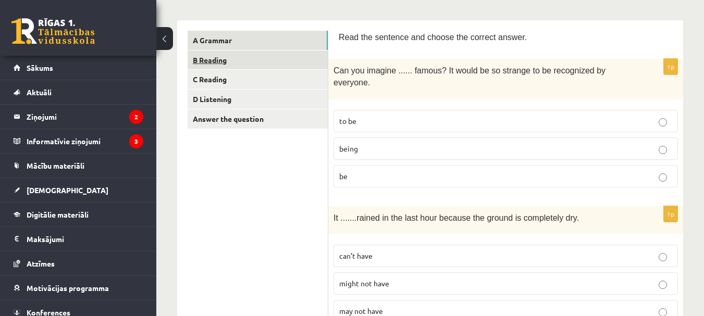
click at [295, 52] on link "B Reading" at bounding box center [258, 60] width 140 height 19
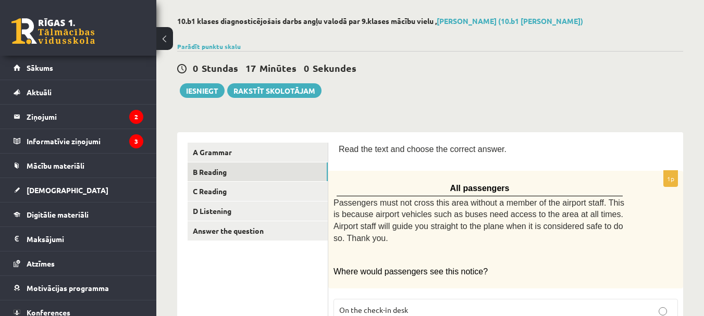
scroll to position [0, 0]
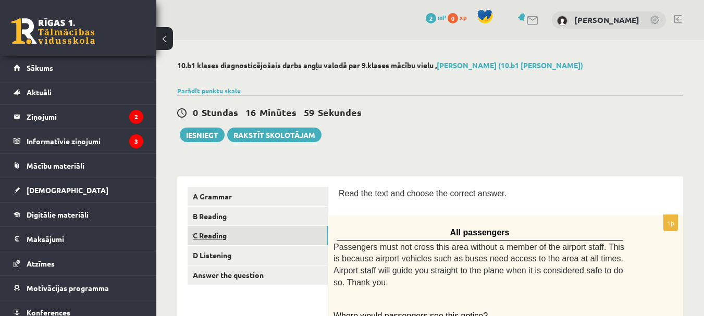
click at [290, 242] on link "C Reading" at bounding box center [258, 235] width 140 height 19
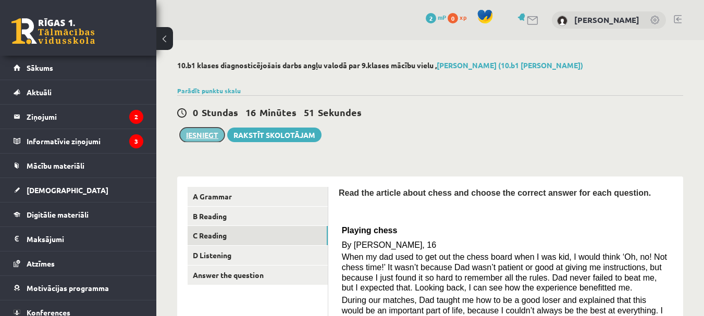
click at [207, 136] on button "Iesniegt" at bounding box center [202, 135] width 45 height 15
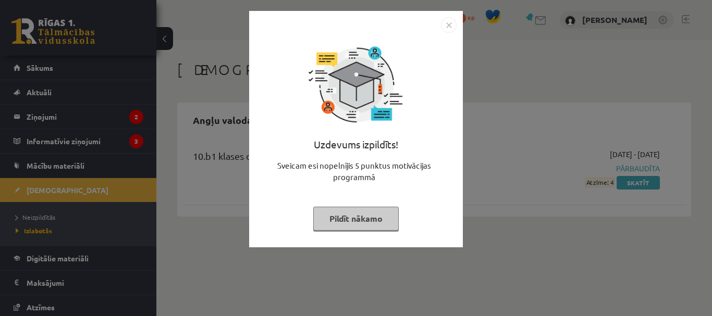
click at [382, 212] on button "Pildīt nākamo" at bounding box center [355, 219] width 85 height 24
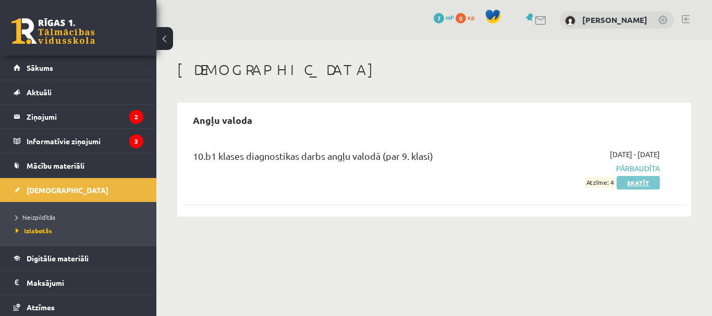
click at [627, 186] on link "Skatīt" at bounding box center [638, 183] width 43 height 14
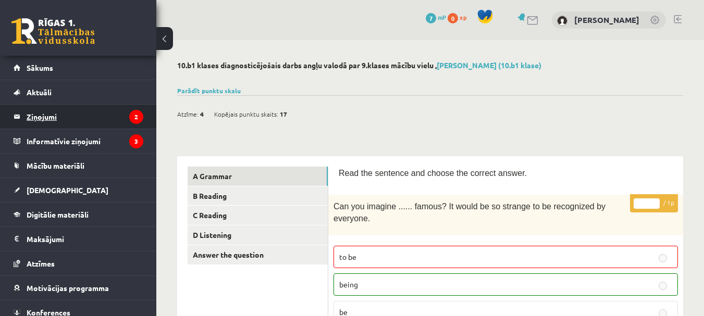
click at [120, 105] on legend "Ziņojumi 2" at bounding box center [85, 117] width 117 height 24
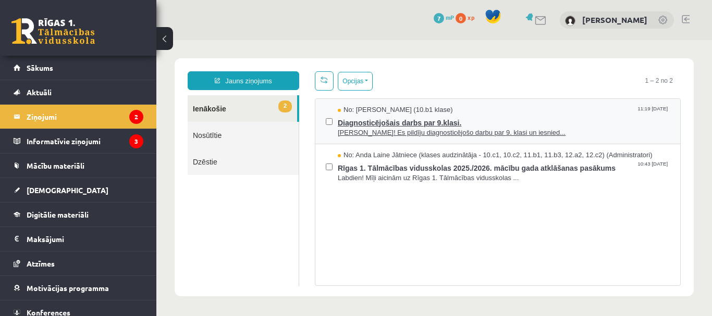
click at [398, 129] on span "Sveika! Es pildīju diagnosticējošo darbu par 9. klasi un iesnied..." at bounding box center [504, 133] width 332 height 10
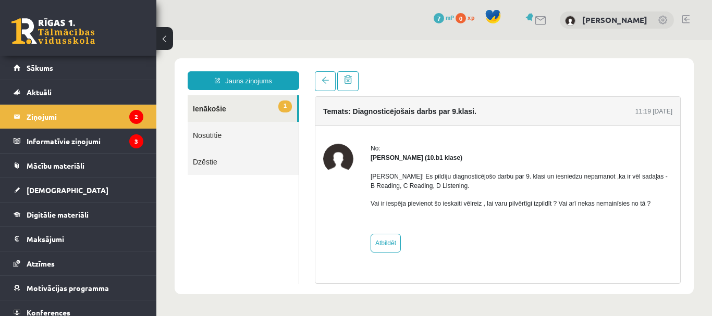
click at [266, 105] on link "1 Ienākošie" at bounding box center [242, 108] width 109 height 27
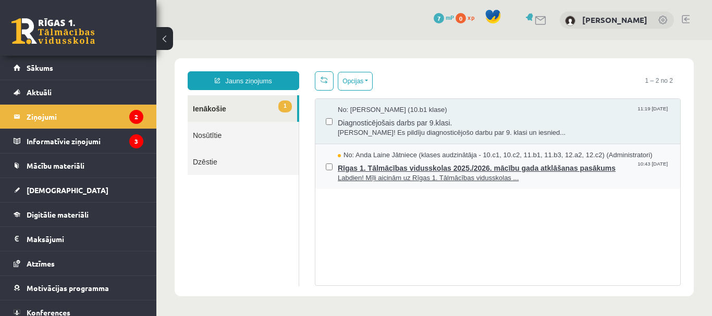
click at [379, 166] on span "Rīgas 1. Tālmācības vidusskolas 2025./2026. mācību gada atklāšanas pasākums" at bounding box center [504, 167] width 332 height 13
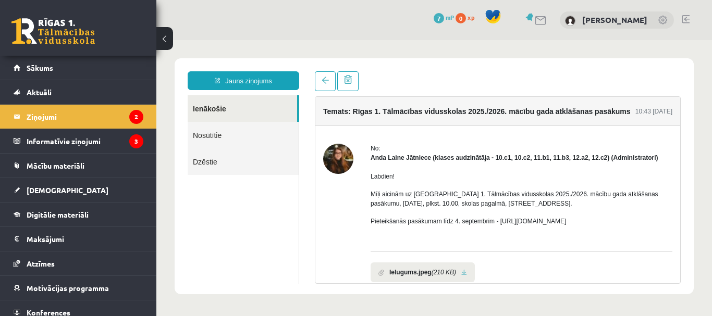
click at [343, 158] on img at bounding box center [338, 159] width 30 height 30
click at [120, 126] on legend "Ziņojumi 2" at bounding box center [85, 117] width 117 height 24
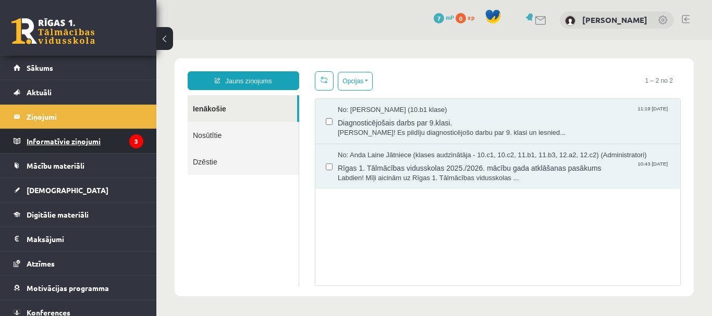
click at [121, 138] on legend "Informatīvie ziņojumi 3" at bounding box center [85, 141] width 117 height 24
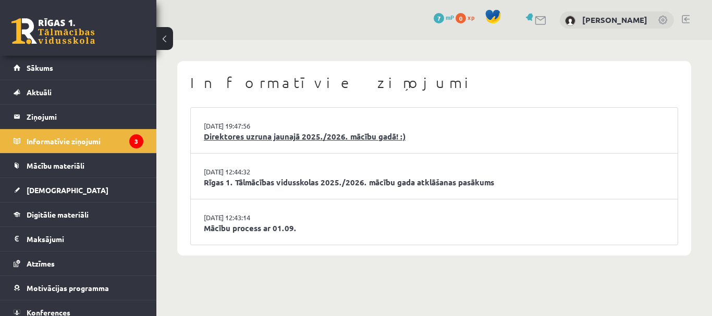
click at [276, 137] on link "Direktores uzruna jaunajā 2025./2026. mācību gadā! :)" at bounding box center [434, 137] width 461 height 12
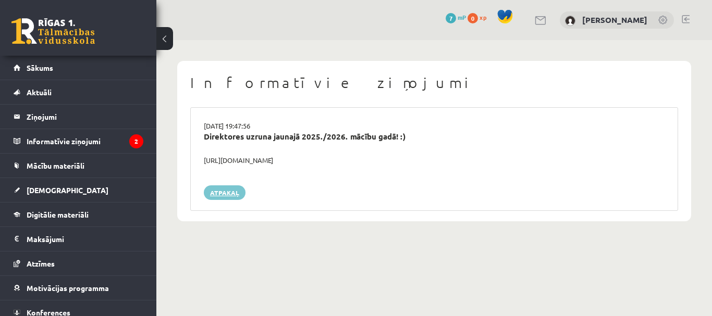
click at [238, 190] on link "Atpakaļ" at bounding box center [225, 193] width 42 height 15
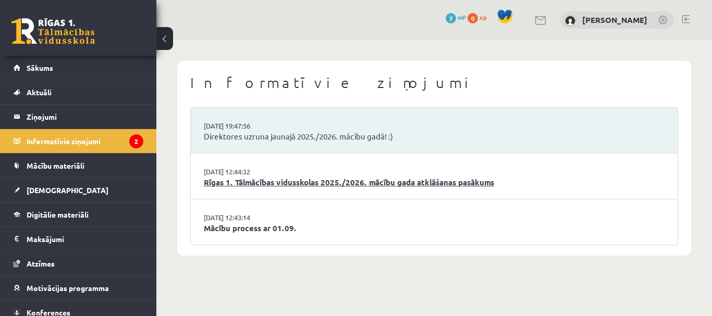
click at [243, 181] on link "Rīgas 1. Tālmācības vidusskolas 2025./2026. mācību gada atklāšanas pasākums" at bounding box center [434, 183] width 461 height 12
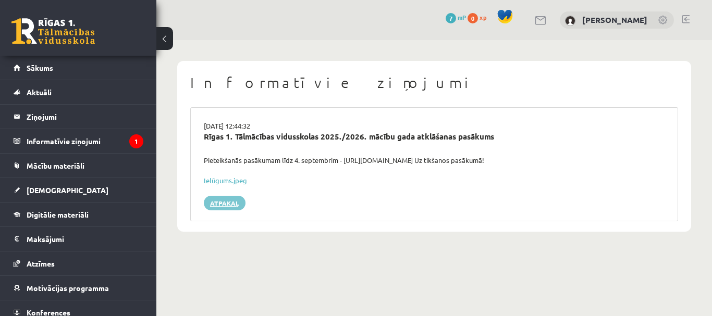
click at [223, 202] on link "Atpakaļ" at bounding box center [225, 203] width 42 height 15
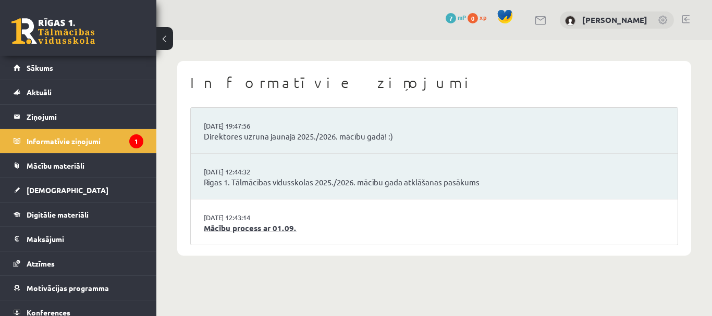
click at [242, 227] on link "Mācību process ar 01.09." at bounding box center [434, 229] width 461 height 12
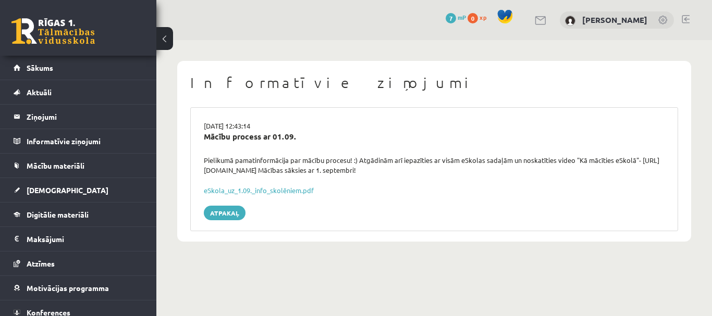
click at [296, 186] on div "eSkola_uz_1.09._info_skolēniem.pdf" at bounding box center [434, 191] width 461 height 10
click at [291, 189] on link "eSkola_uz_1.09._info_skolēniem.pdf" at bounding box center [259, 190] width 110 height 9
click at [93, 56] on link "Sākums" at bounding box center [79, 68] width 130 height 24
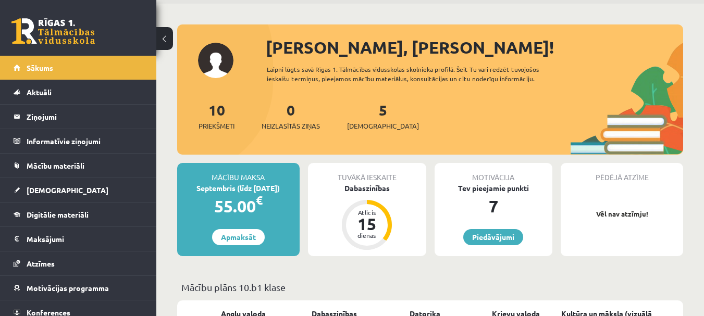
scroll to position [52, 0]
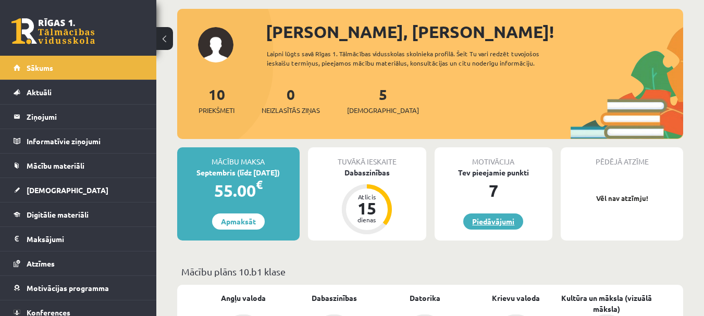
click at [493, 215] on link "Piedāvājumi" at bounding box center [493, 222] width 60 height 16
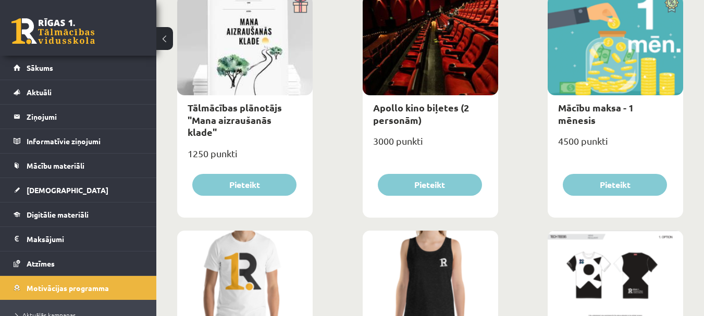
scroll to position [453, 0]
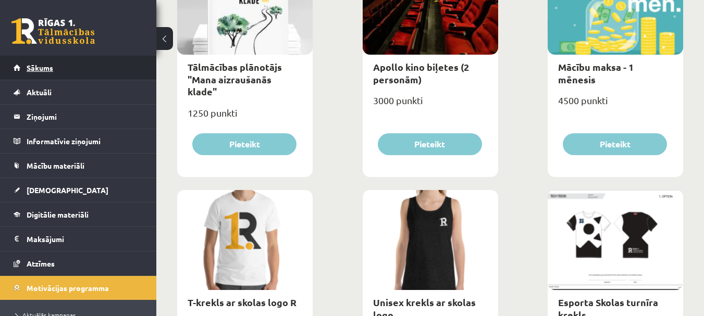
click at [116, 66] on link "Sākums" at bounding box center [79, 68] width 130 height 24
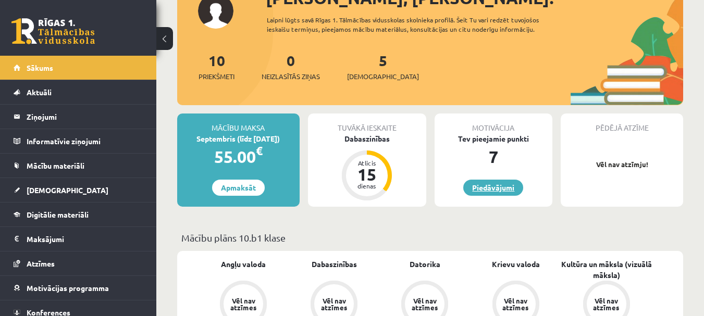
scroll to position [104, 0]
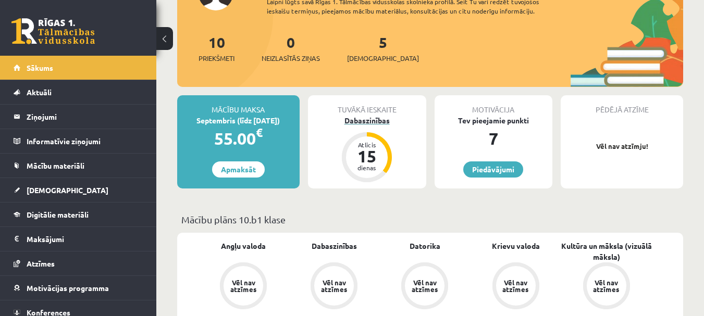
click at [366, 115] on div "Dabaszinības" at bounding box center [367, 120] width 118 height 11
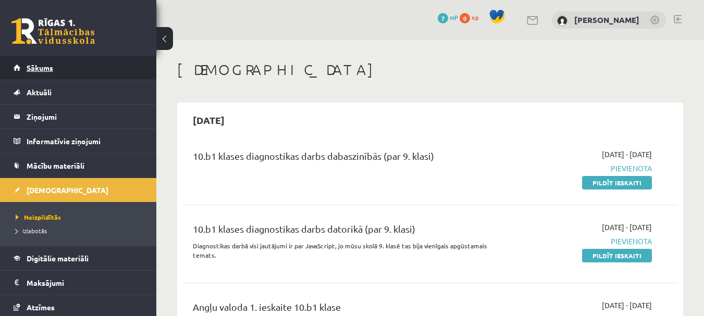
click at [52, 72] on link "Sākums" at bounding box center [79, 68] width 130 height 24
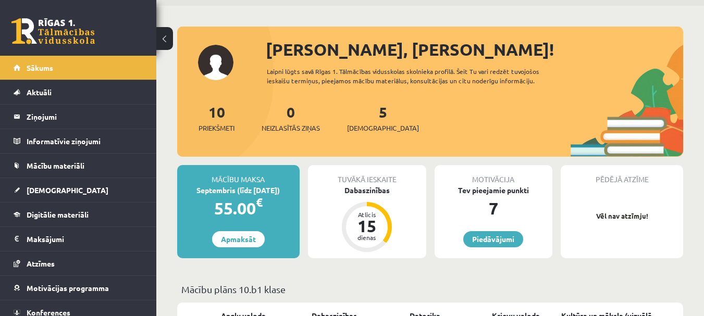
scroll to position [52, 0]
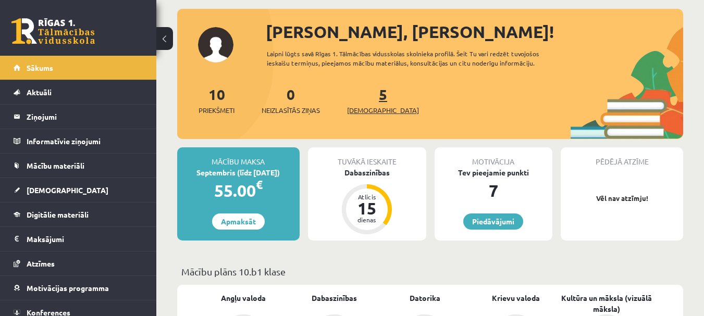
click at [368, 96] on link "5 Ieskaites" at bounding box center [383, 100] width 72 height 31
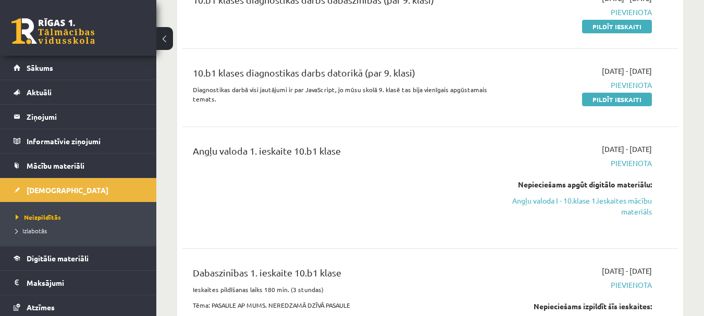
scroll to position [104, 0]
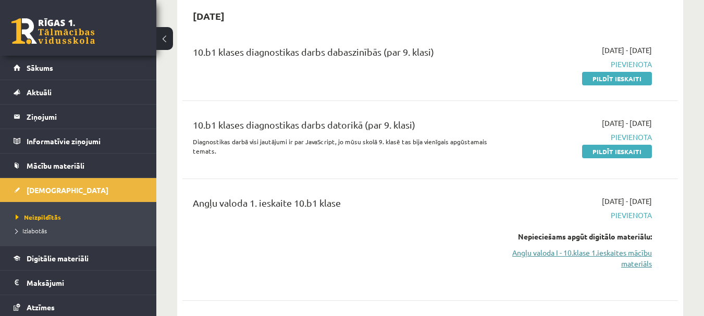
click at [641, 268] on link "Angļu valoda I - 10.klase 1.ieskaites mācību materiāls" at bounding box center [580, 259] width 143 height 22
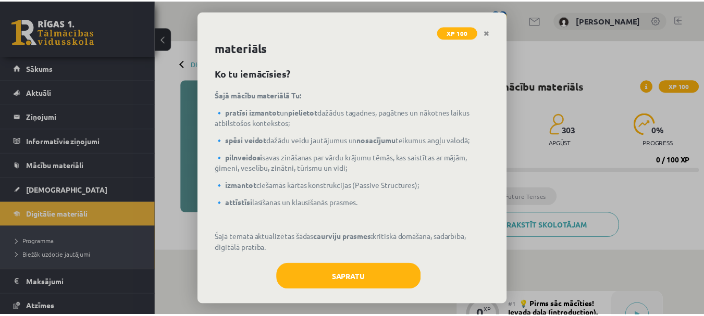
scroll to position [30, 0]
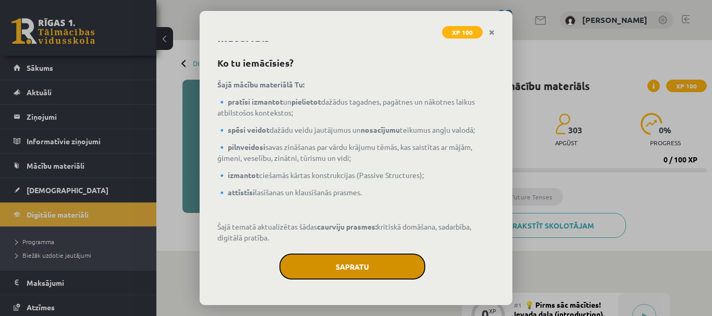
click at [330, 257] on button "Sapratu" at bounding box center [352, 267] width 146 height 26
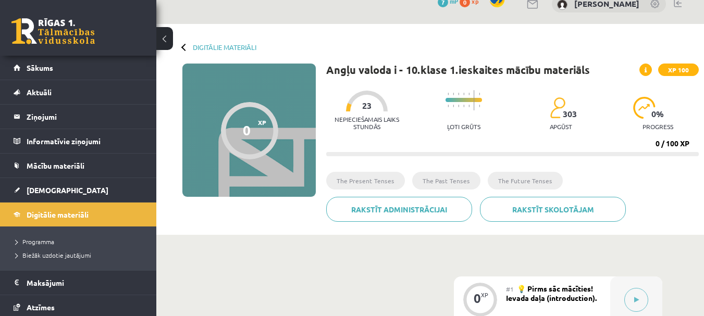
scroll to position [0, 0]
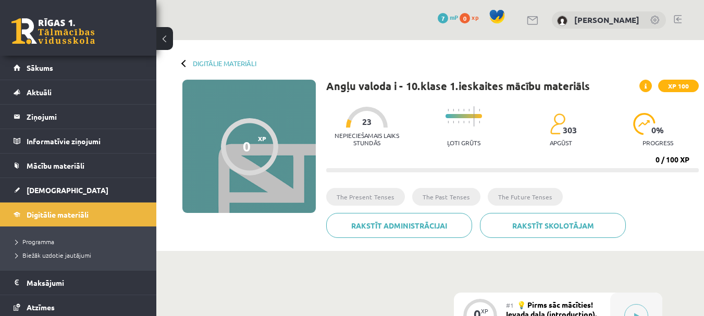
click at [369, 195] on li "The Present Tenses" at bounding box center [365, 197] width 79 height 18
click at [432, 198] on li "The Past Tenses" at bounding box center [446, 197] width 68 height 18
click at [294, 215] on div "0 XP XP 100 0 / 100 XP Angļu valoda i - 10.klase 1.ieskaites mācību materiāls X…" at bounding box center [430, 163] width 537 height 166
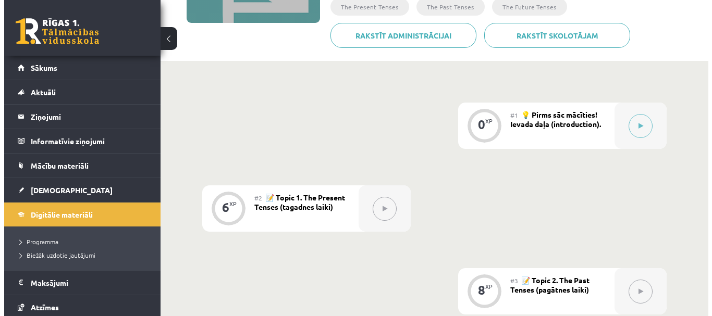
scroll to position [208, 0]
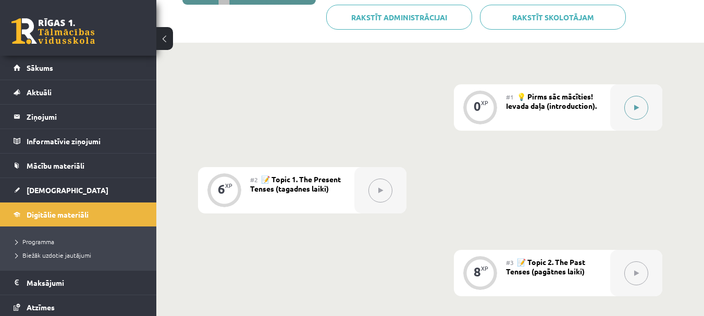
click at [631, 104] on button at bounding box center [636, 108] width 24 height 24
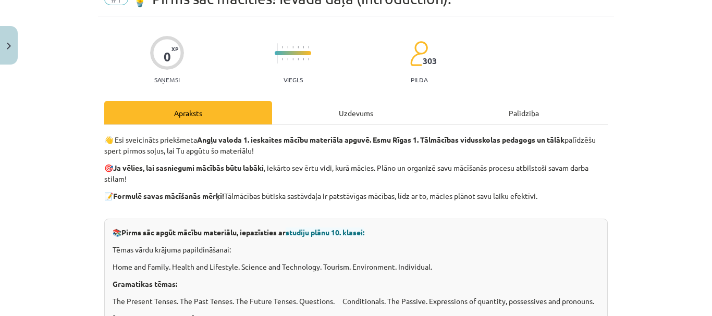
scroll to position [104, 0]
